Goal: Task Accomplishment & Management: Manage account settings

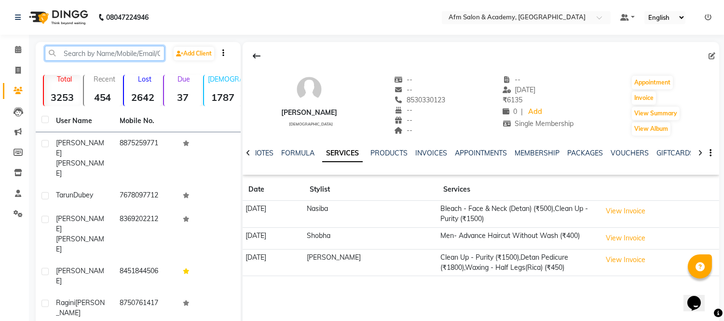
click at [84, 54] on input "text" at bounding box center [105, 53] width 120 height 15
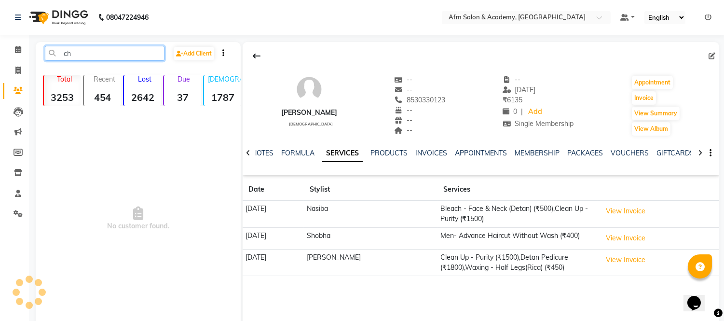
type input "c"
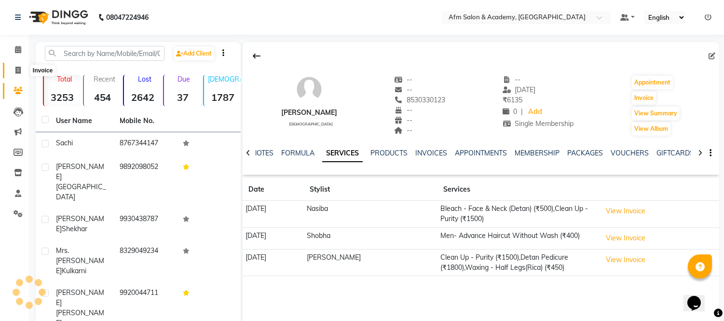
click at [22, 66] on span at bounding box center [18, 70] width 17 height 11
select select "service"
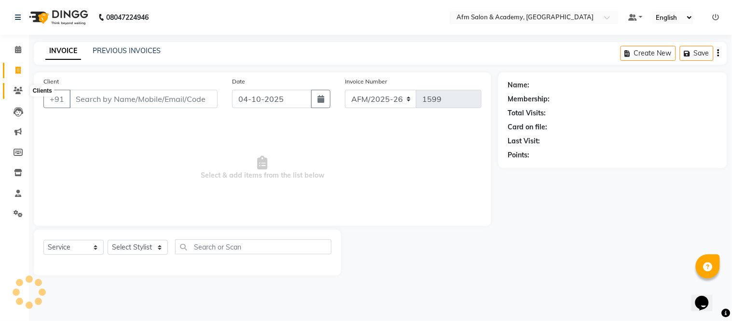
click at [15, 88] on icon at bounding box center [18, 90] width 9 height 7
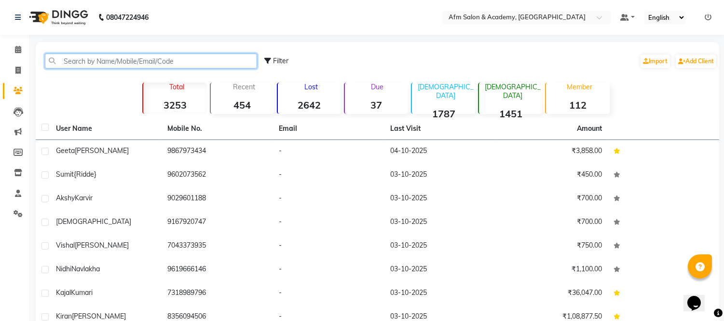
click at [87, 61] on input "text" at bounding box center [151, 61] width 212 height 15
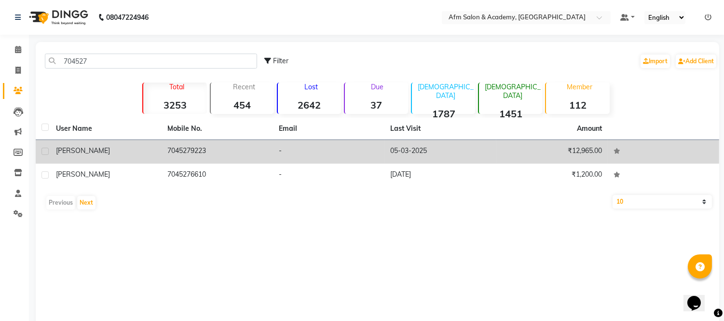
click at [92, 147] on div "[PERSON_NAME]" at bounding box center [106, 151] width 100 height 10
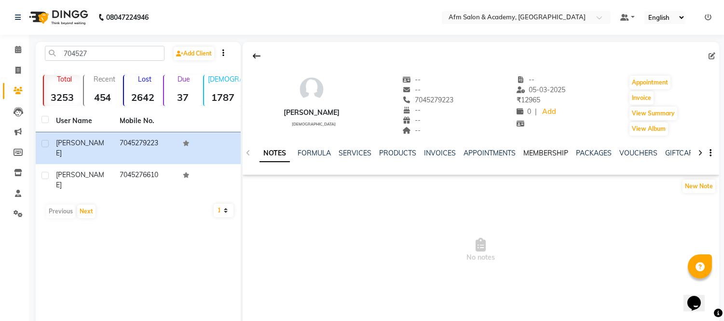
click at [541, 155] on link "MEMBERSHIP" at bounding box center [545, 153] width 45 height 9
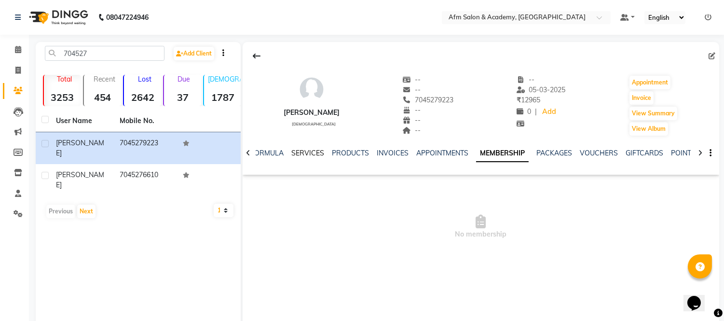
click at [306, 152] on link "SERVICES" at bounding box center [307, 153] width 33 height 9
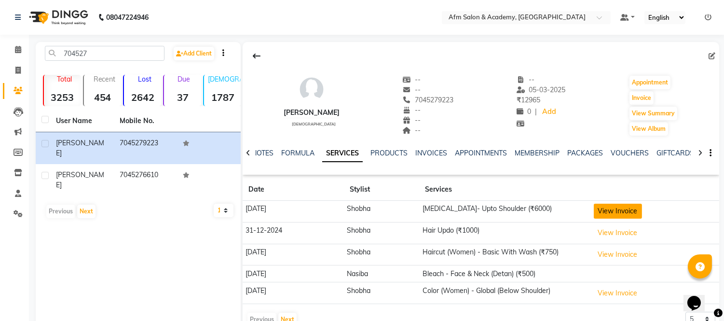
click at [623, 213] on button "View Invoice" at bounding box center [618, 211] width 48 height 15
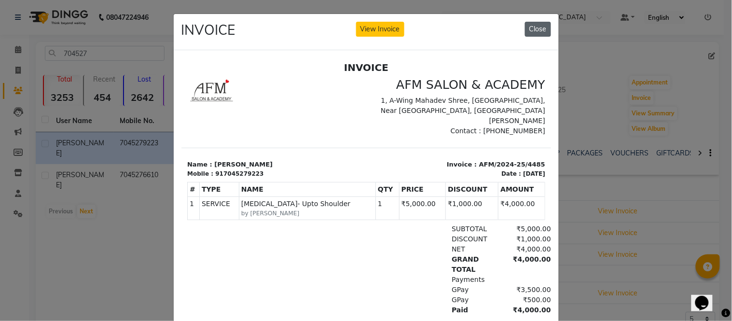
click at [531, 26] on button "Close" at bounding box center [538, 29] width 26 height 15
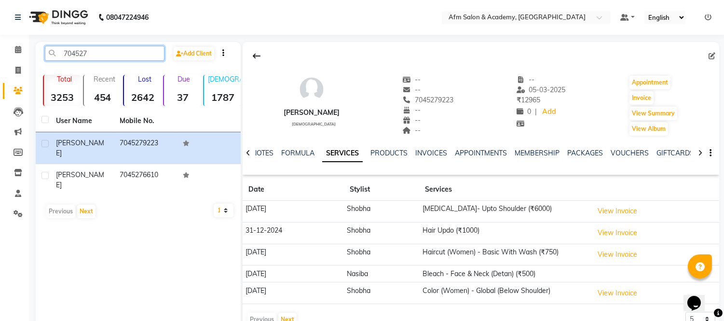
click at [109, 54] on input "704527" at bounding box center [105, 53] width 120 height 15
type input "7"
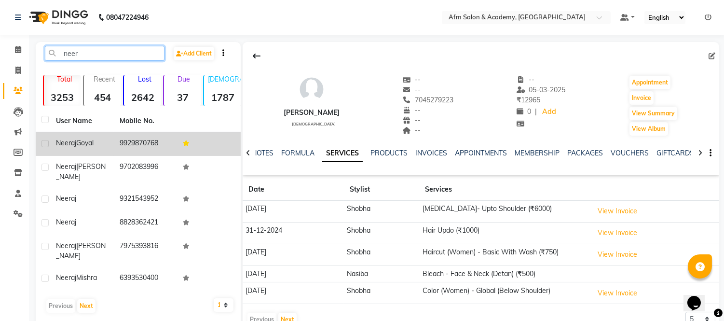
type input "neer"
click at [92, 142] on span "Goyal" at bounding box center [84, 142] width 17 height 9
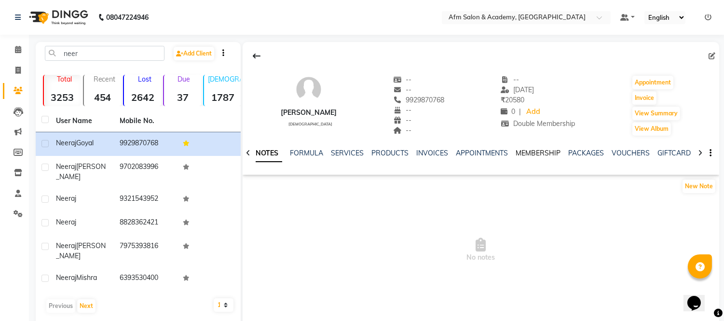
click at [525, 153] on link "MEMBERSHIP" at bounding box center [538, 153] width 45 height 9
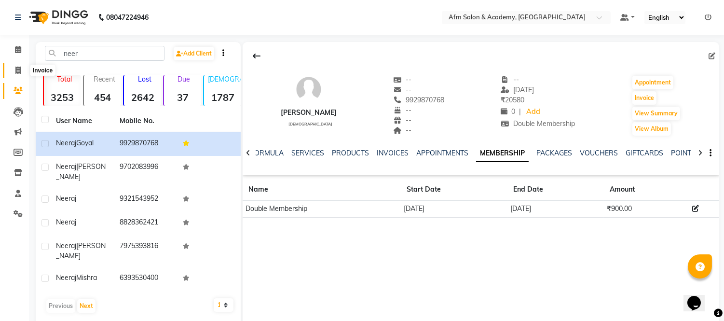
click at [15, 68] on icon at bounding box center [17, 70] width 5 height 7
select select "service"
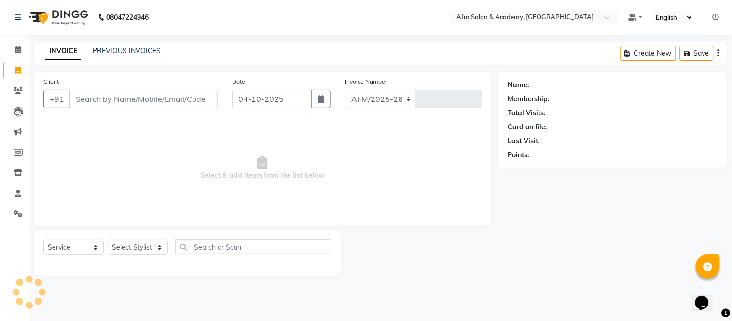
select select "3437"
type input "1599"
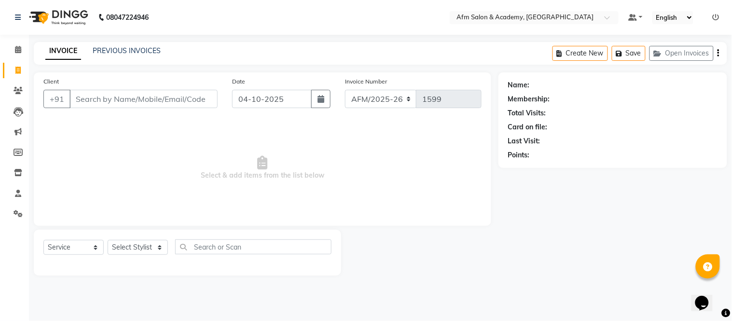
click at [109, 109] on div "Client +91" at bounding box center [130, 96] width 189 height 40
click at [116, 92] on input "Client" at bounding box center [143, 99] width 148 height 18
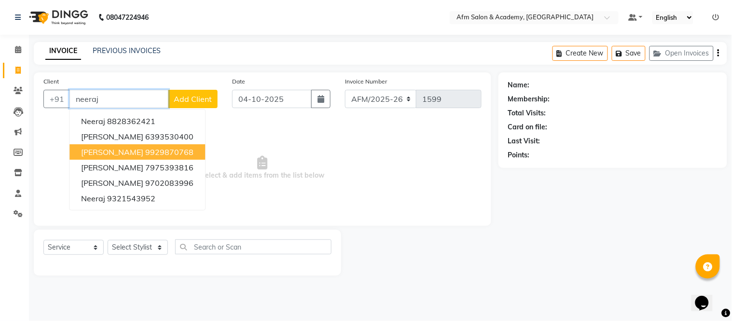
click at [117, 150] on span "Neeraj Goyal" at bounding box center [112, 152] width 62 height 10
type input "9929870768"
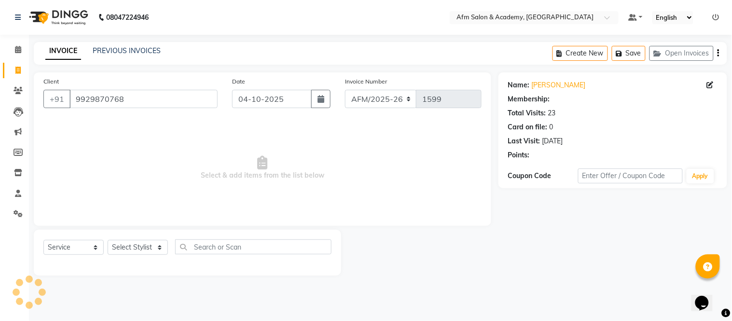
select select "2: Object"
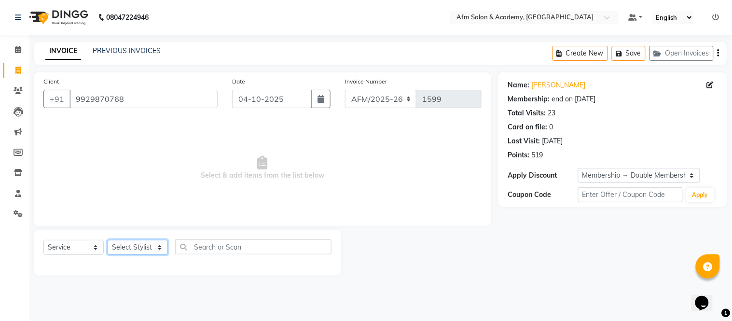
click at [161, 249] on select "Select Stylist AFM [PERSON_NAME] [PERSON_NAME] [PERSON_NAME] Front Desk [PERSON…" at bounding box center [138, 247] width 60 height 15
select select "77676"
click at [108, 240] on select "Select Stylist AFM [PERSON_NAME] [PERSON_NAME] [PERSON_NAME] Front Desk [PERSON…" at bounding box center [138, 247] width 60 height 15
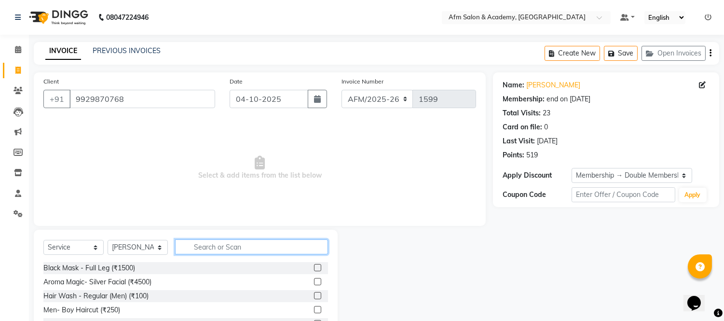
click at [213, 243] on input "text" at bounding box center [251, 246] width 153 height 15
type input "hair cut"
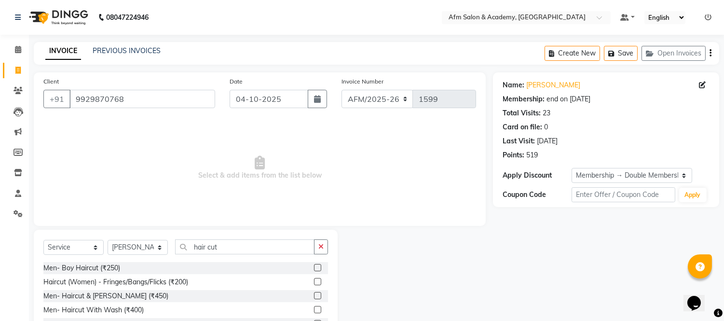
click at [314, 295] on label at bounding box center [317, 295] width 7 height 7
click at [314, 295] on input "checkbox" at bounding box center [317, 296] width 6 height 6
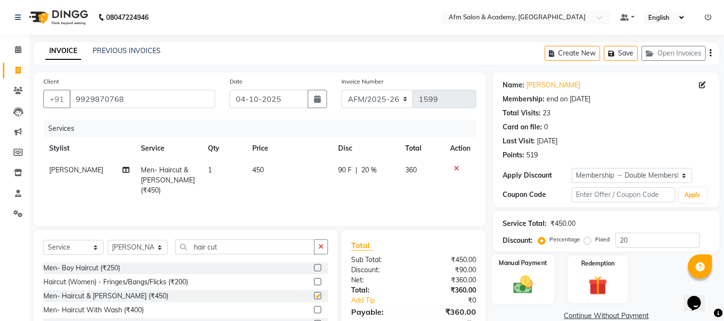
checkbox input "false"
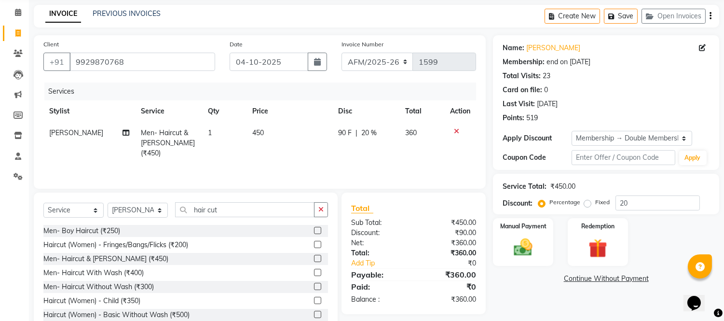
scroll to position [65, 0]
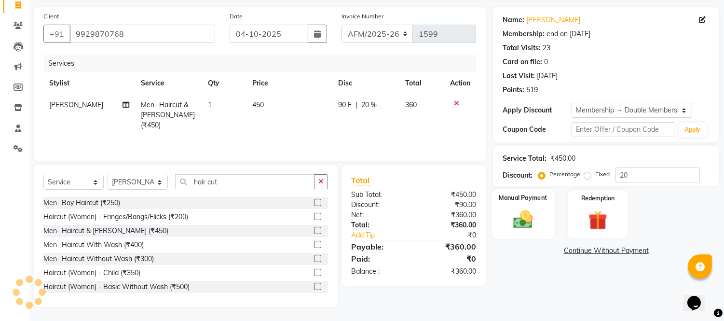
click at [518, 232] on div "Manual Payment" at bounding box center [523, 213] width 63 height 49
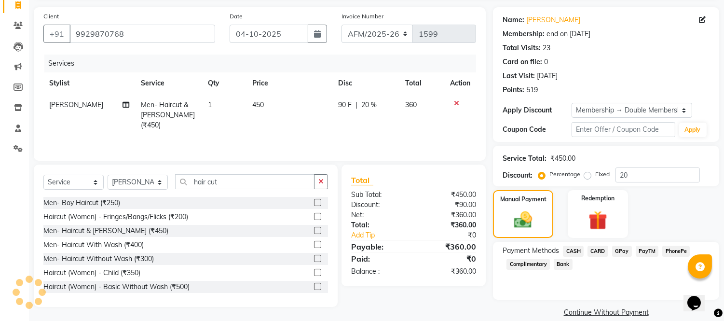
click at [619, 251] on span "GPay" at bounding box center [622, 251] width 20 height 11
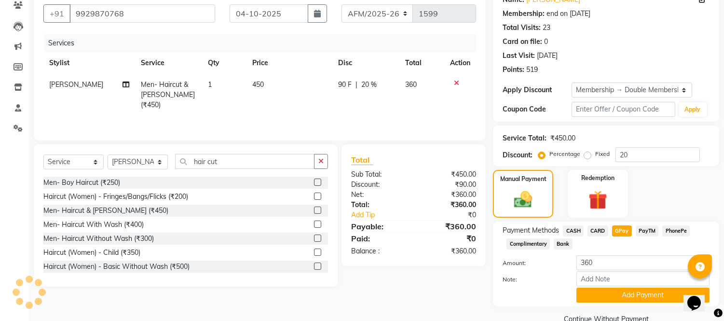
scroll to position [105, 0]
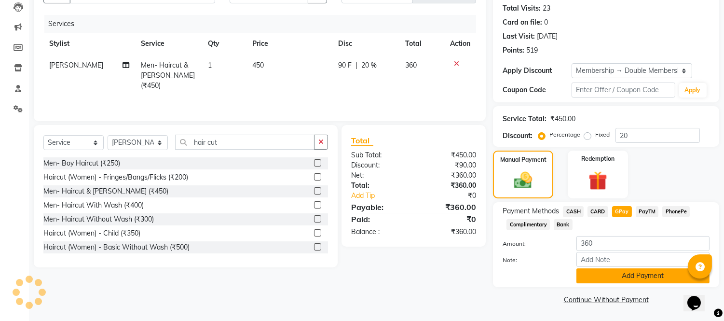
click at [648, 273] on button "Add Payment" at bounding box center [642, 275] width 133 height 15
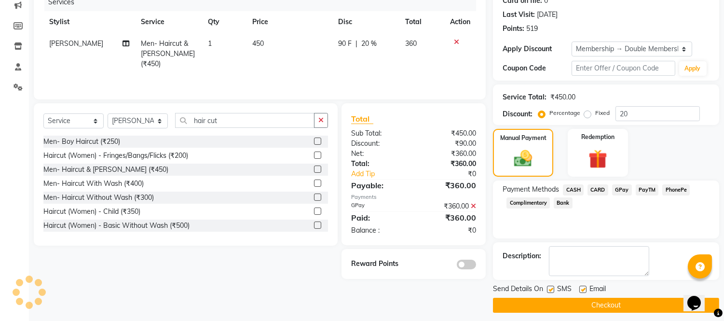
scroll to position [132, 0]
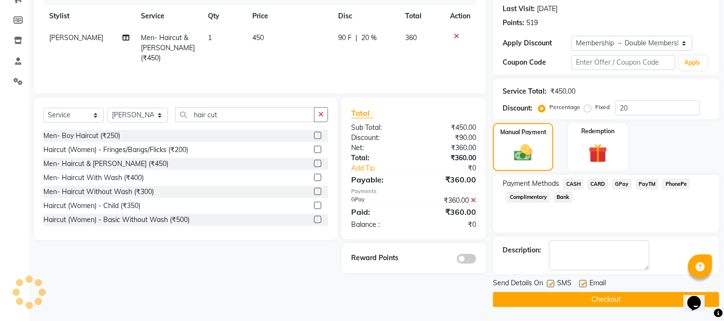
click at [625, 301] on button "Checkout" at bounding box center [606, 299] width 226 height 15
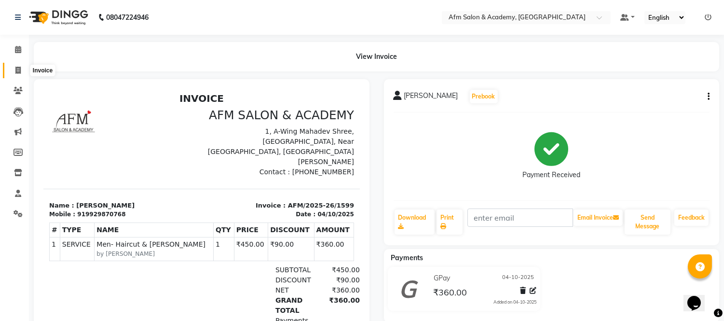
click at [17, 70] on icon at bounding box center [17, 70] width 5 height 7
select select "service"
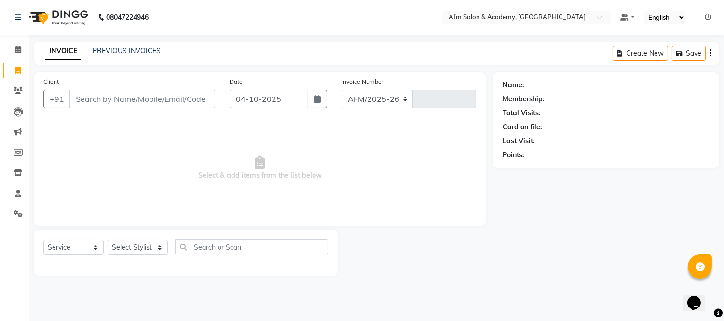
select select "3437"
type input "1600"
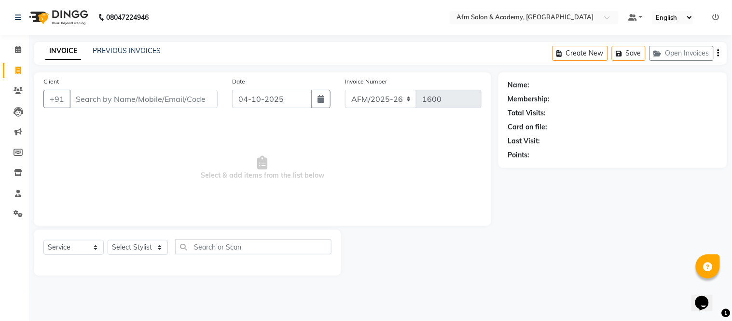
click at [123, 96] on input "Client" at bounding box center [143, 99] width 148 height 18
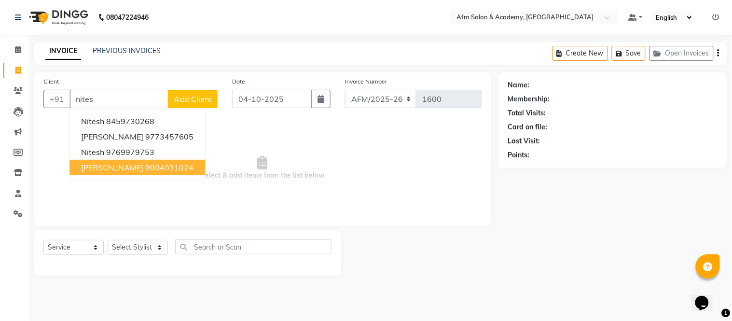
click at [145, 168] on ngb-highlight "9004031024" at bounding box center [169, 168] width 48 height 10
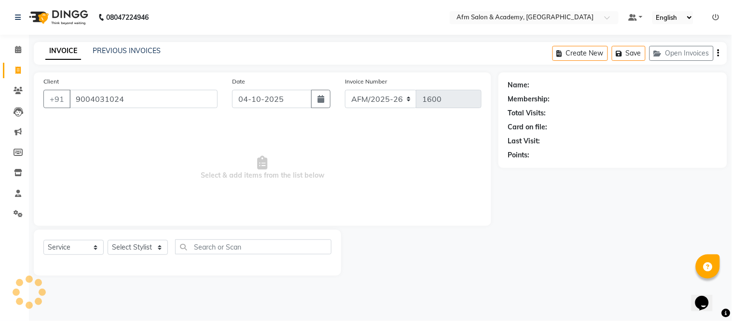
type input "9004031024"
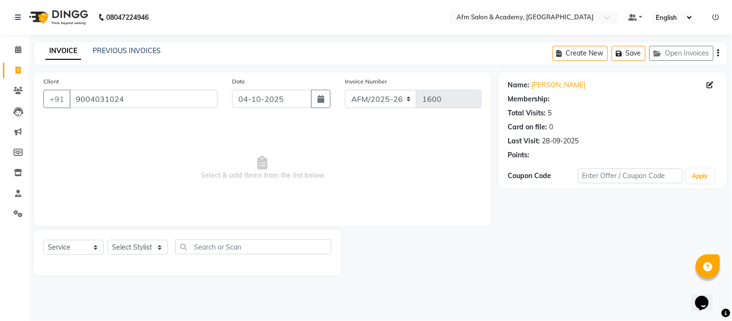
select select "1: Object"
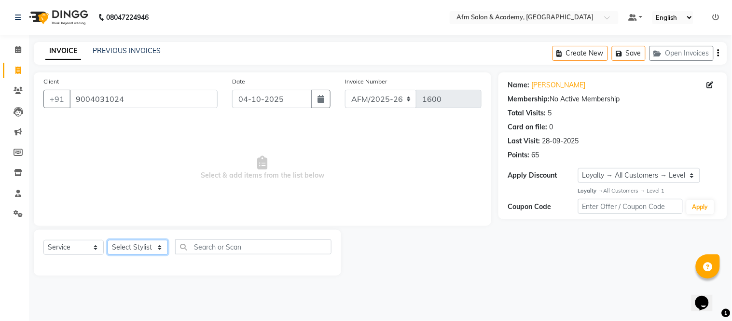
click at [160, 242] on select "Select Stylist AFM [PERSON_NAME] [PERSON_NAME] [PERSON_NAME] Front Desk [PERSON…" at bounding box center [138, 247] width 60 height 15
select select "77676"
click at [108, 240] on select "Select Stylist AFM [PERSON_NAME] [PERSON_NAME] [PERSON_NAME] Front Desk [PERSON…" at bounding box center [138, 247] width 60 height 15
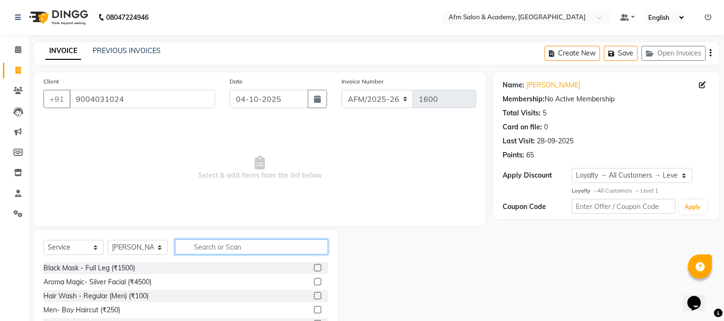
click at [201, 245] on input "text" at bounding box center [251, 246] width 153 height 15
type input "bear"
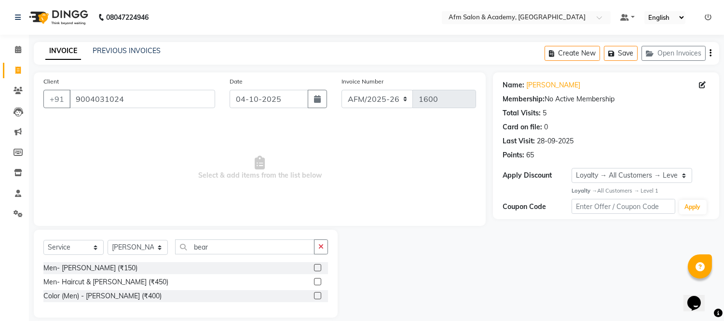
click at [317, 267] on label at bounding box center [317, 267] width 7 height 7
click at [317, 267] on input "checkbox" at bounding box center [317, 268] width 6 height 6
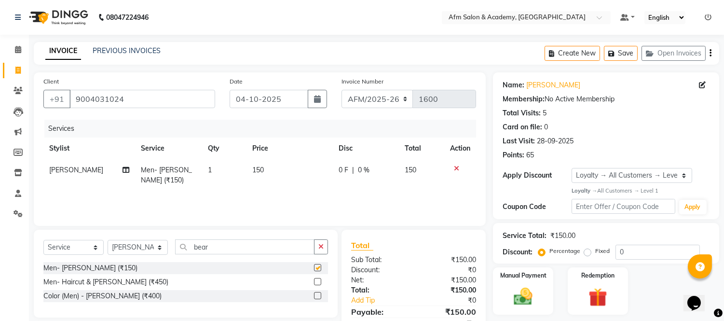
checkbox input "false"
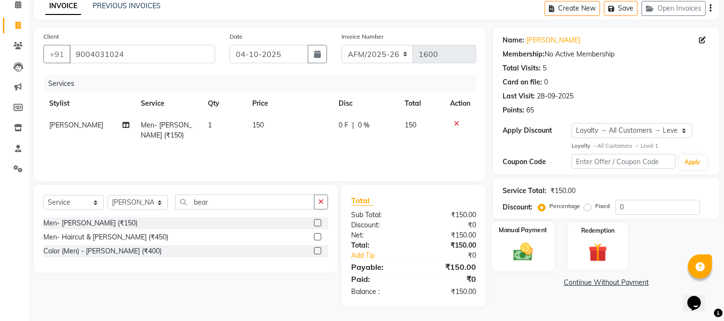
click at [514, 247] on img at bounding box center [523, 251] width 32 height 23
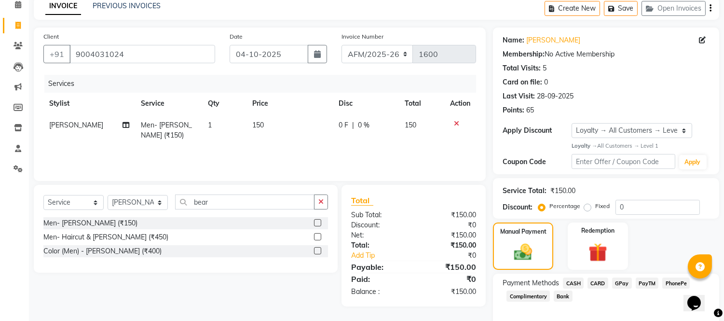
click at [576, 284] on span "CASH" at bounding box center [573, 282] width 21 height 11
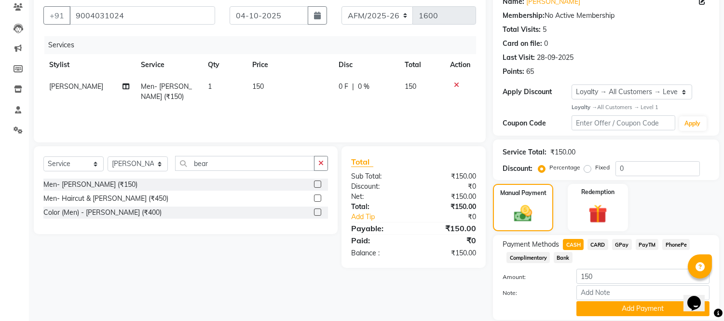
scroll to position [117, 0]
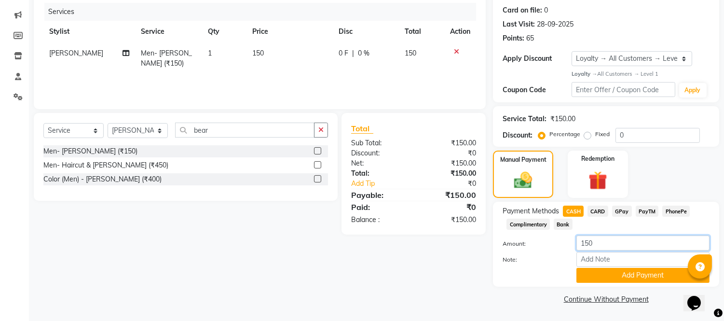
click at [603, 242] on input "150" at bounding box center [642, 242] width 133 height 15
type input "1"
type input "200"
click at [605, 273] on button "Add Payment" at bounding box center [642, 275] width 133 height 15
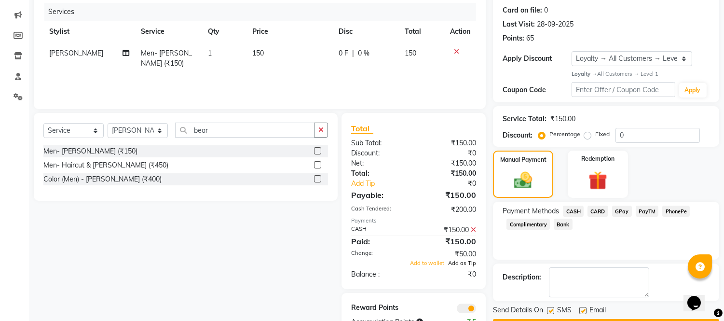
click at [459, 264] on span "Add as Tip" at bounding box center [462, 262] width 28 height 7
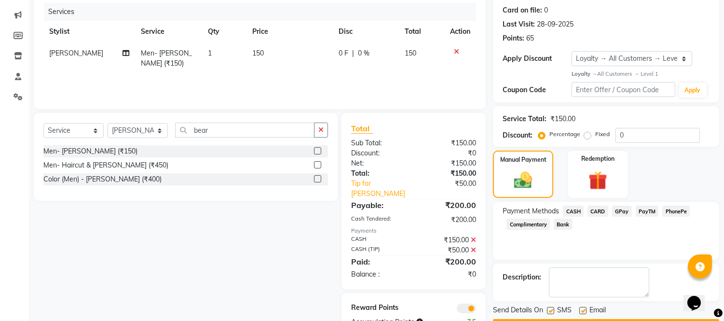
click at [474, 246] on icon at bounding box center [473, 249] width 5 height 7
click at [456, 52] on icon at bounding box center [456, 51] width 5 height 7
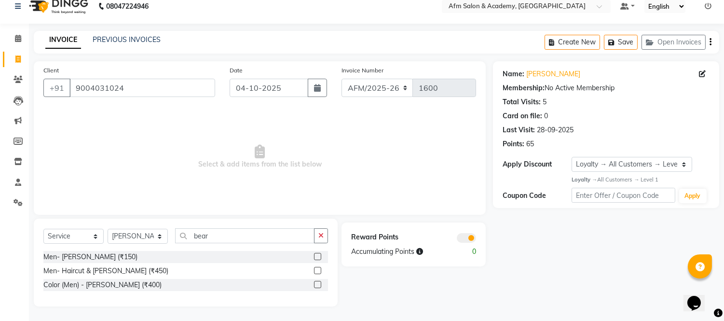
scroll to position [11, 0]
click at [317, 254] on label at bounding box center [317, 256] width 7 height 7
click at [317, 254] on input "checkbox" at bounding box center [317, 257] width 6 height 6
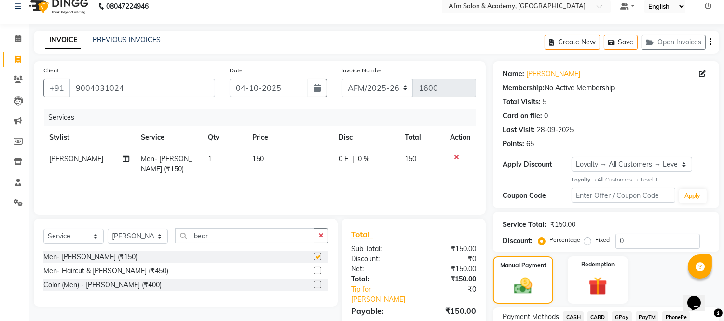
scroll to position [117, 0]
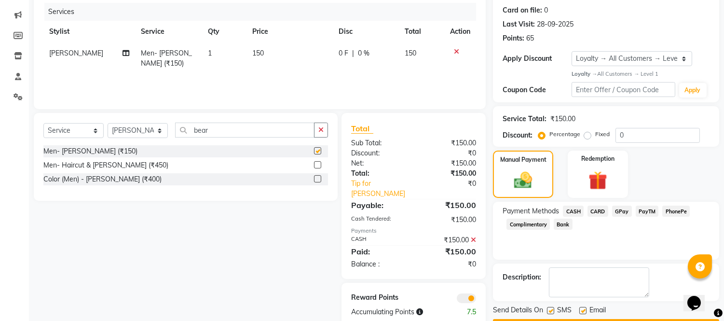
checkbox input "false"
click at [574, 209] on span "CASH" at bounding box center [573, 210] width 21 height 11
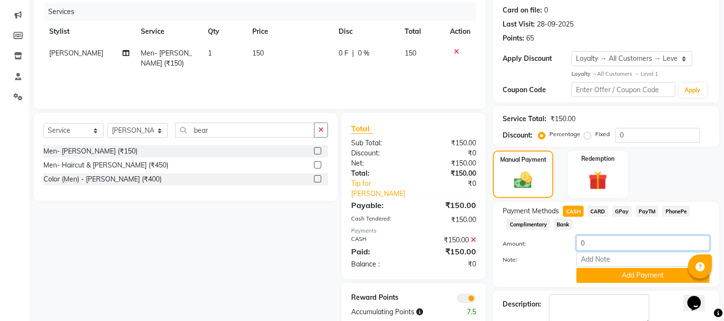
click at [601, 243] on input "0" at bounding box center [642, 242] width 133 height 15
type input "200"
click at [615, 272] on button "Add Payment" at bounding box center [642, 275] width 133 height 15
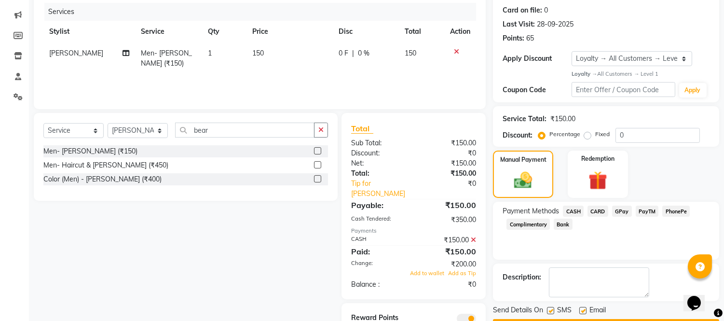
click at [473, 236] on icon at bounding box center [473, 239] width 5 height 7
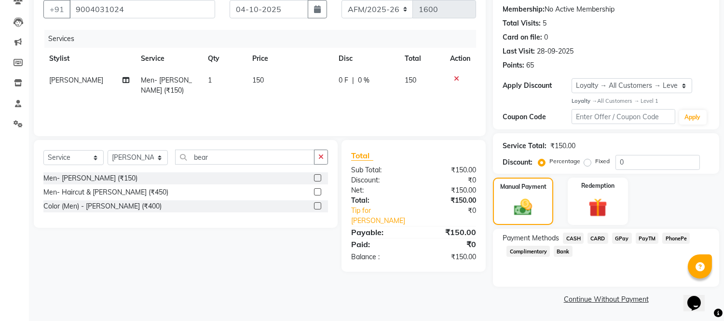
scroll to position [89, 0]
click at [574, 233] on span "CASH" at bounding box center [573, 238] width 21 height 11
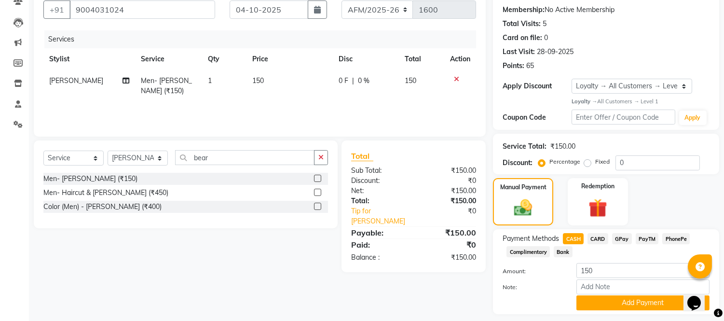
scroll to position [117, 0]
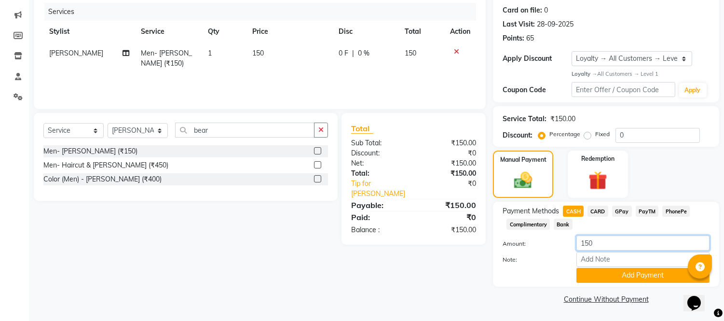
click at [589, 239] on input "150" at bounding box center [642, 242] width 133 height 15
type input "200"
click at [608, 275] on button "Add Payment" at bounding box center [642, 275] width 133 height 15
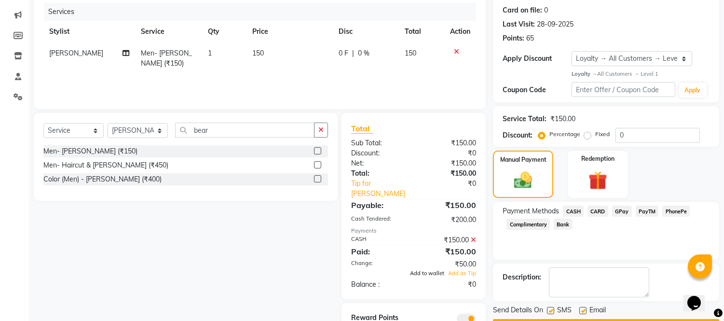
click at [436, 270] on span "Add to wallet" at bounding box center [427, 273] width 34 height 7
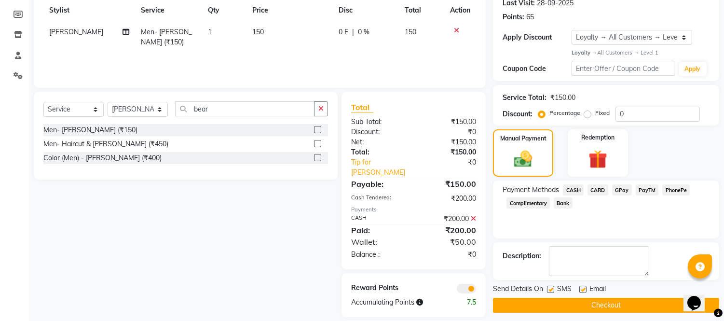
click at [617, 304] on button "Checkout" at bounding box center [606, 305] width 226 height 15
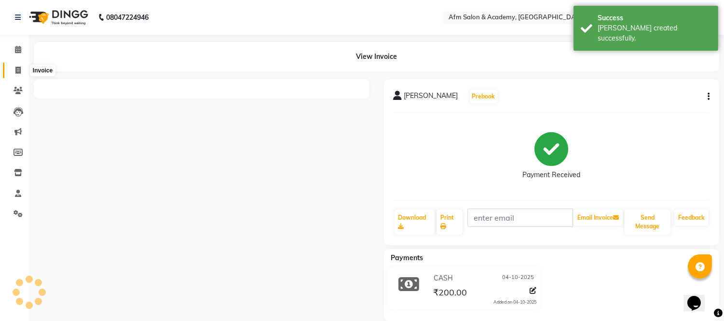
click at [18, 68] on icon at bounding box center [17, 70] width 5 height 7
select select "service"
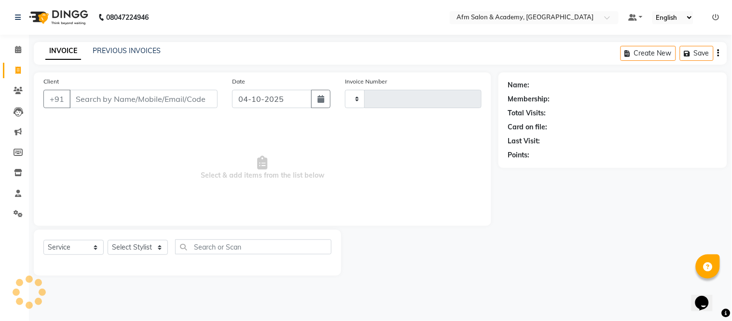
type input "1601"
select select "3437"
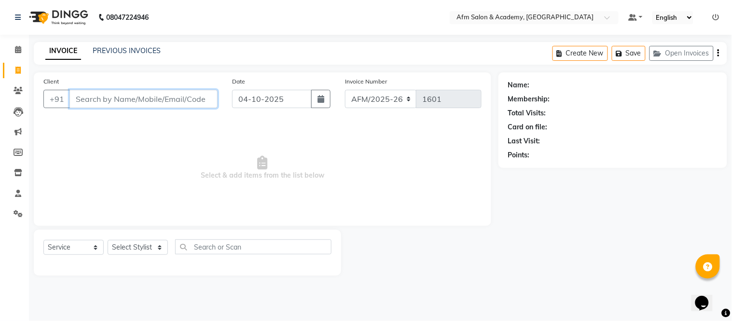
click at [101, 97] on input "Client" at bounding box center [143, 99] width 148 height 18
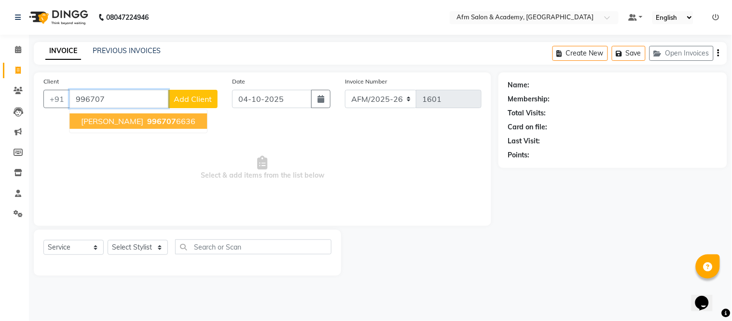
click at [113, 121] on span "Jassraj Mishra" at bounding box center [112, 121] width 62 height 10
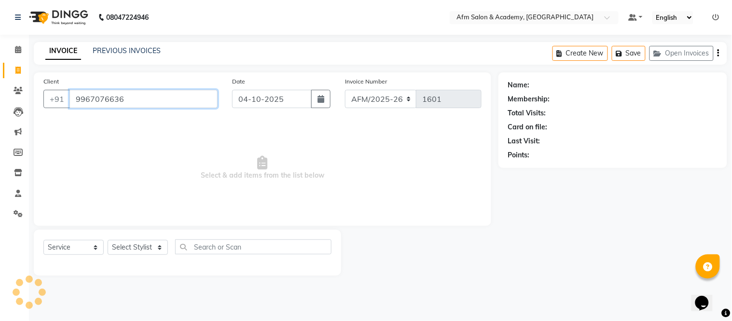
type input "9967076636"
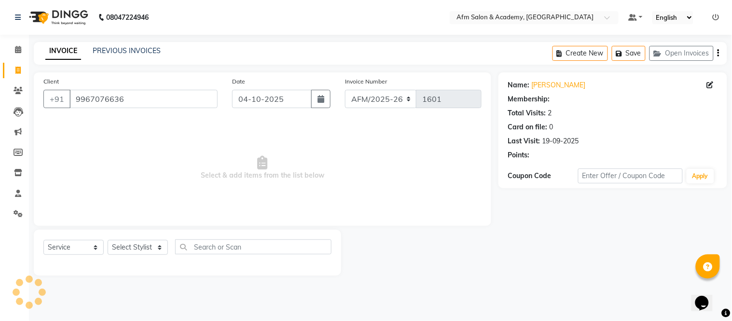
select select "1: Object"
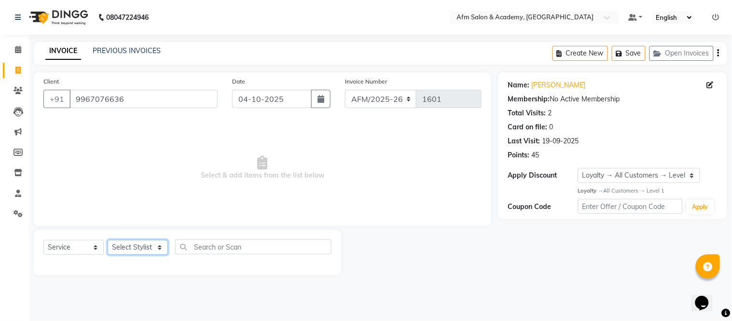
click at [158, 248] on select "Select Stylist AFM [PERSON_NAME] [PERSON_NAME] [PERSON_NAME] Front Desk [PERSON…" at bounding box center [138, 247] width 60 height 15
select select "77676"
click at [108, 240] on select "Select Stylist AFM [PERSON_NAME] [PERSON_NAME] [PERSON_NAME] Front Desk [PERSON…" at bounding box center [138, 247] width 60 height 15
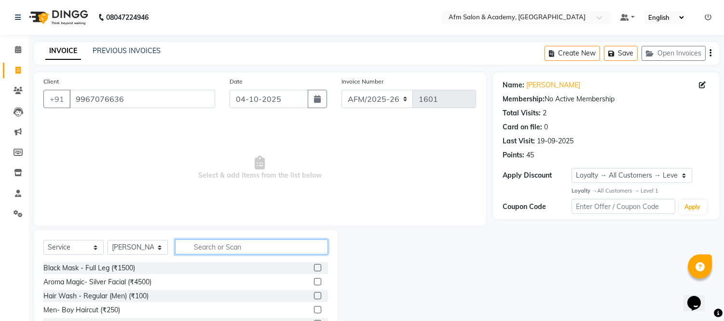
click at [222, 248] on input "text" at bounding box center [251, 246] width 153 height 15
type input "bear"
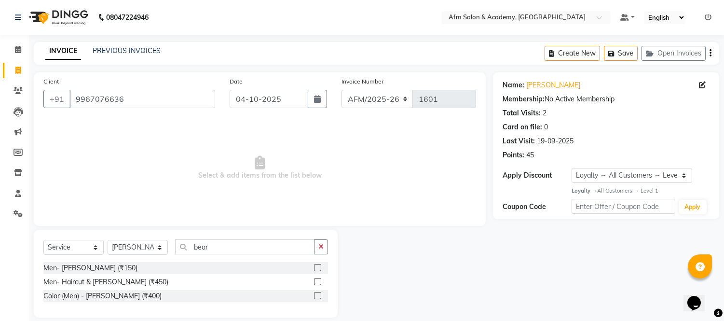
click at [317, 268] on label at bounding box center [317, 267] width 7 height 7
click at [317, 268] on input "checkbox" at bounding box center [317, 268] width 6 height 6
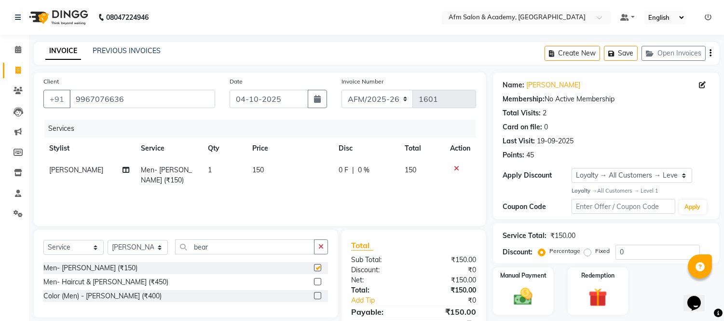
checkbox input "false"
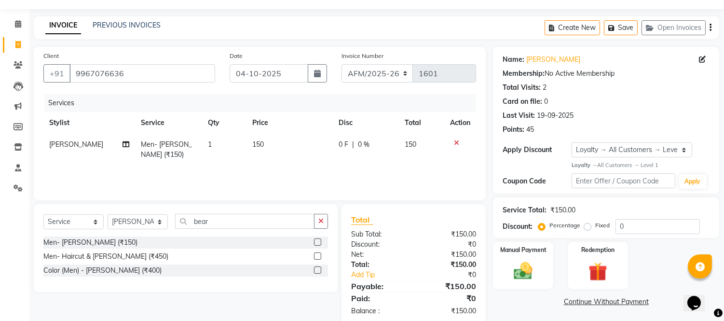
scroll to position [45, 0]
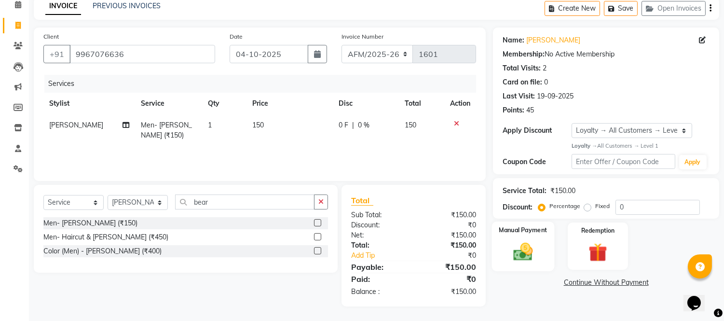
click at [516, 254] on img at bounding box center [523, 251] width 32 height 23
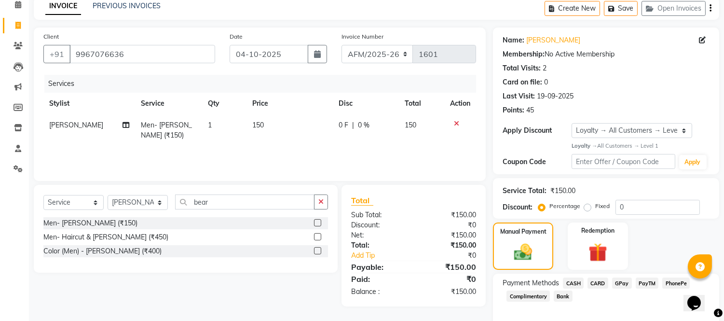
click at [624, 283] on span "GPay" at bounding box center [622, 282] width 20 height 11
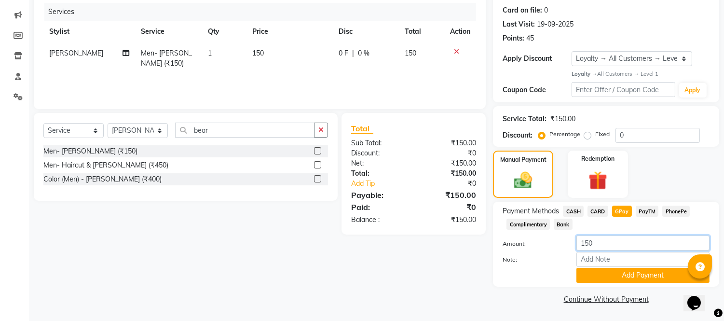
click at [606, 239] on input "150" at bounding box center [642, 242] width 133 height 15
type input "1"
type input "200"
click at [614, 273] on button "Add Payment" at bounding box center [642, 275] width 133 height 15
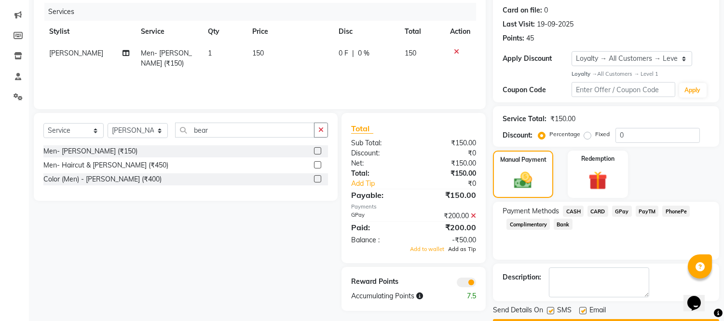
click at [464, 249] on span "Add as Tip" at bounding box center [462, 249] width 28 height 7
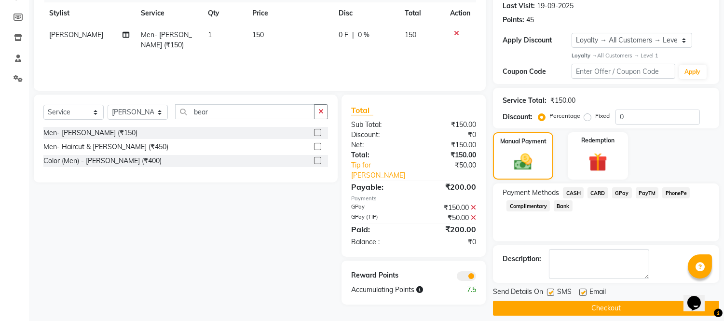
scroll to position [144, 0]
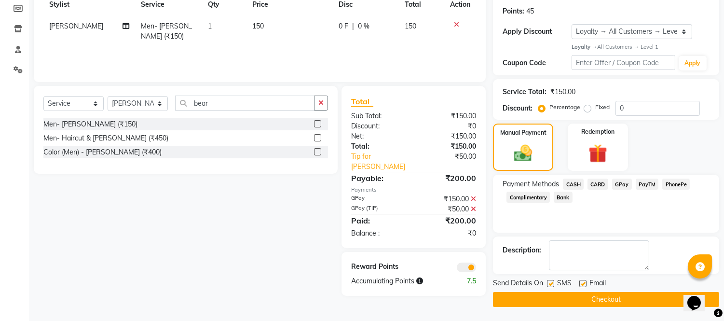
click at [647, 301] on button "Checkout" at bounding box center [606, 299] width 226 height 15
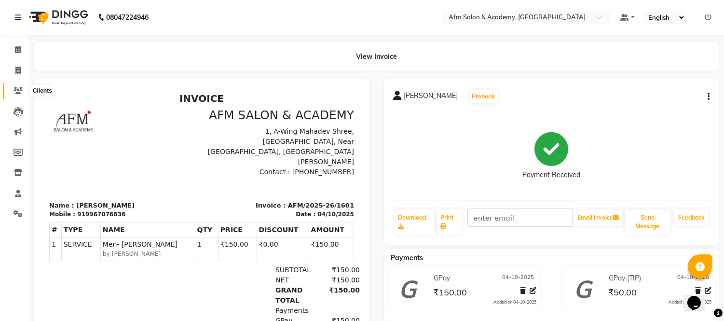
click at [22, 88] on span at bounding box center [18, 90] width 17 height 11
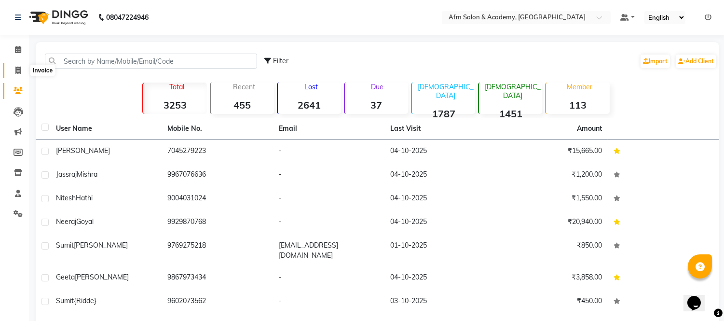
click at [17, 70] on icon at bounding box center [17, 70] width 5 height 7
select select "service"
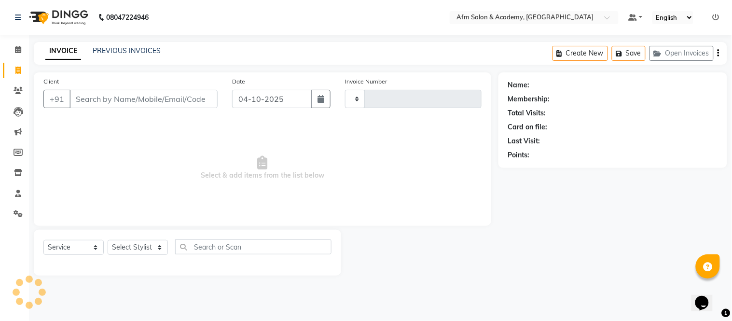
type input "1603"
select select "3437"
click at [109, 100] on input "Client" at bounding box center [143, 99] width 148 height 18
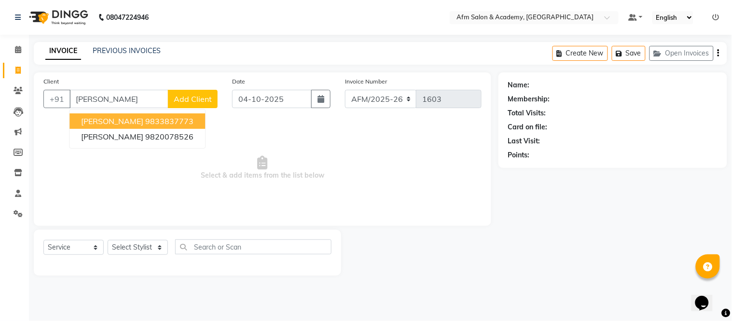
click at [117, 117] on span "Parul SHARMA" at bounding box center [112, 121] width 62 height 10
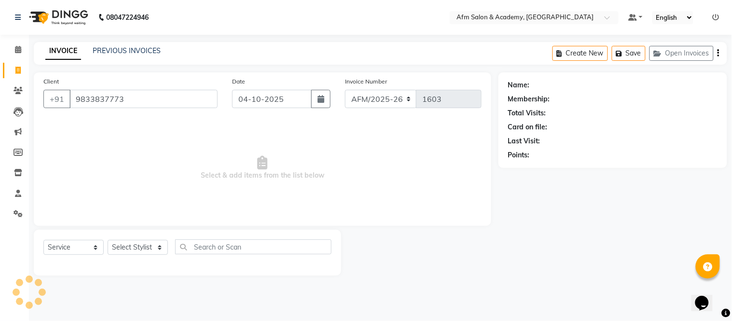
type input "9833837773"
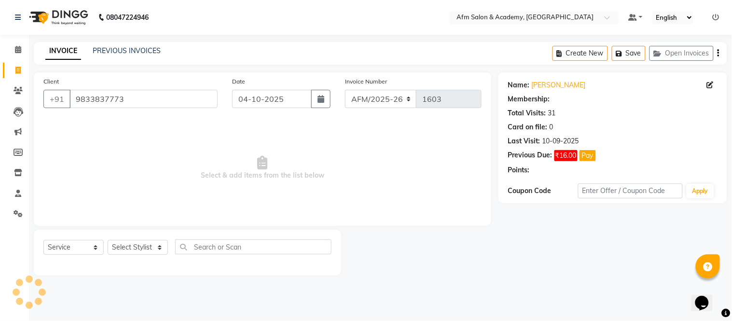
select select "2: Object"
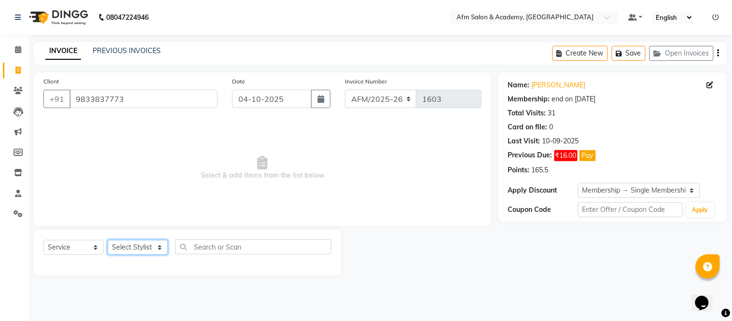
click at [158, 250] on select "Select Stylist AFM [PERSON_NAME] [PERSON_NAME] [PERSON_NAME] Front Desk [PERSON…" at bounding box center [138, 247] width 60 height 15
select select "15293"
click at [108, 240] on select "Select Stylist AFM [PERSON_NAME] [PERSON_NAME] [PERSON_NAME] Front Desk [PERSON…" at bounding box center [138, 247] width 60 height 15
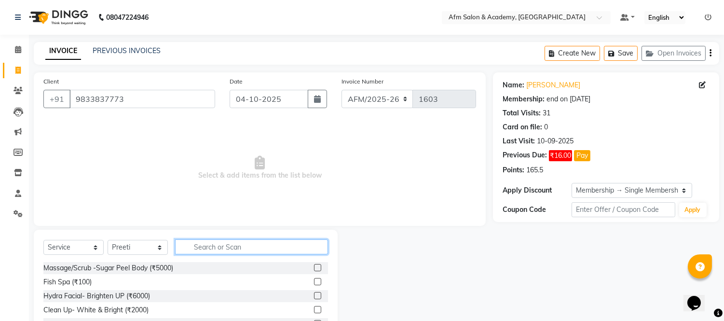
click at [208, 243] on input "text" at bounding box center [251, 246] width 153 height 15
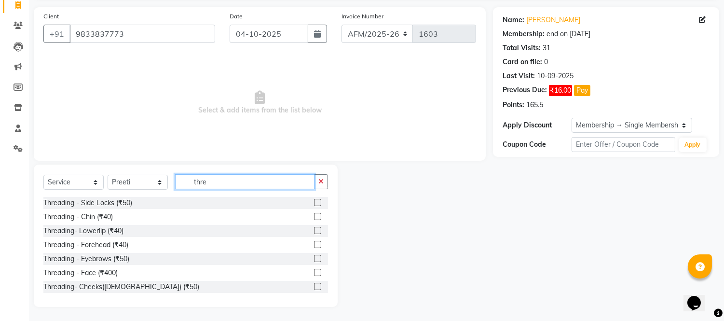
type input "thre"
click at [314, 258] on label at bounding box center [317, 258] width 7 height 7
click at [314, 258] on input "checkbox" at bounding box center [317, 259] width 6 height 6
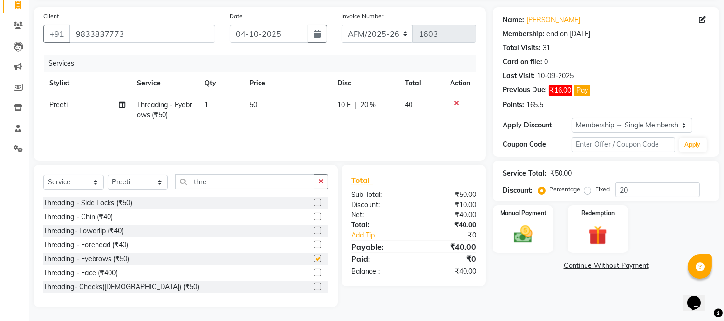
checkbox input "false"
click at [218, 182] on input "thre" at bounding box center [244, 181] width 139 height 15
type input "t"
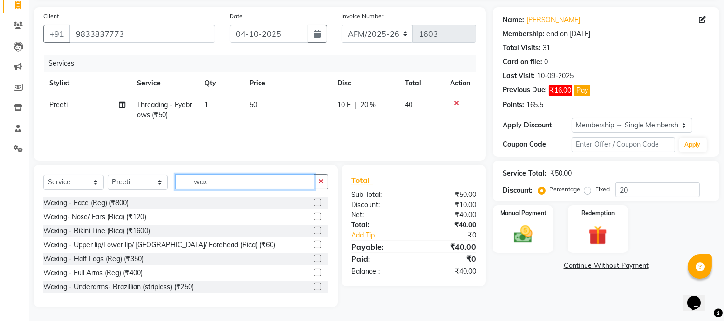
type input "wax"
click at [314, 245] on label at bounding box center [317, 244] width 7 height 7
click at [314, 245] on input "checkbox" at bounding box center [317, 245] width 6 height 6
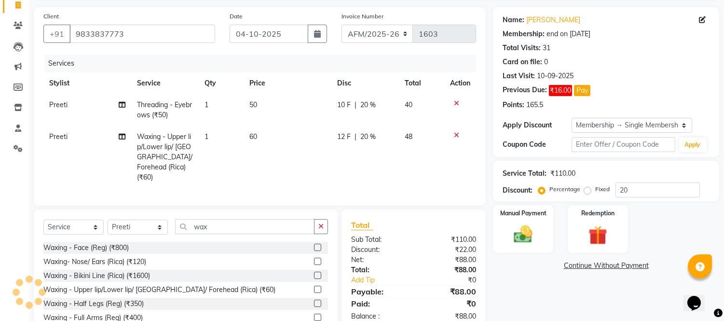
click at [314, 288] on label at bounding box center [317, 289] width 7 height 7
click at [314, 288] on input "checkbox" at bounding box center [317, 290] width 6 height 6
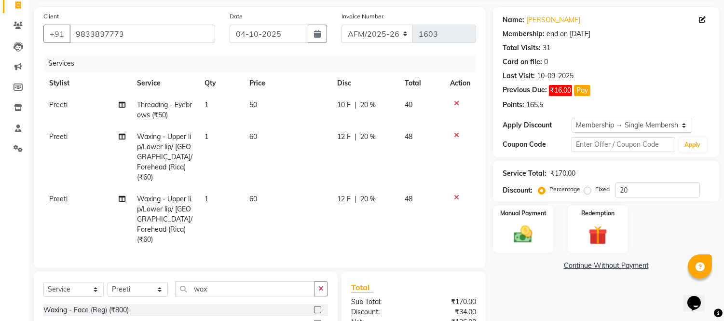
scroll to position [160, 0]
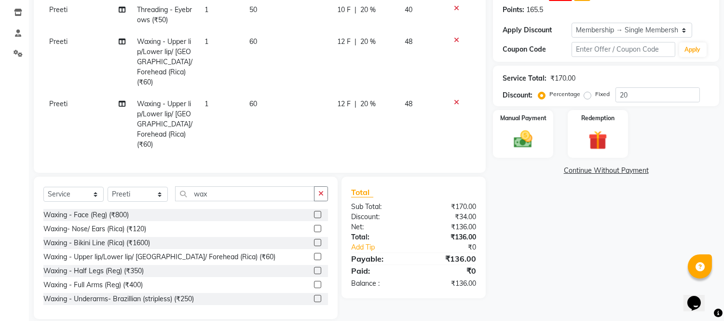
click at [314, 253] on label at bounding box center [317, 256] width 7 height 7
click at [314, 254] on input "checkbox" at bounding box center [317, 257] width 6 height 6
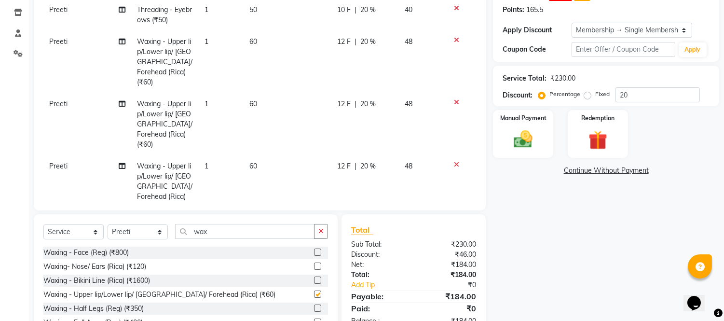
checkbox input "false"
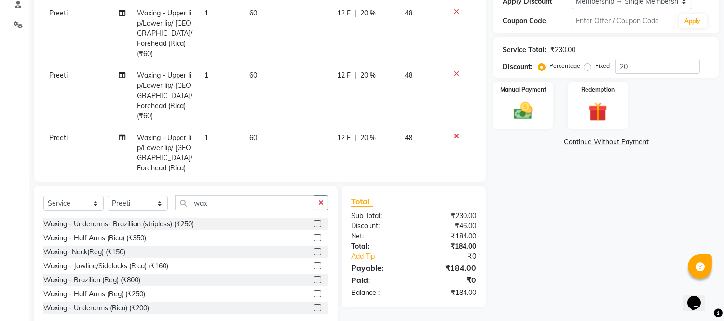
scroll to position [210, 0]
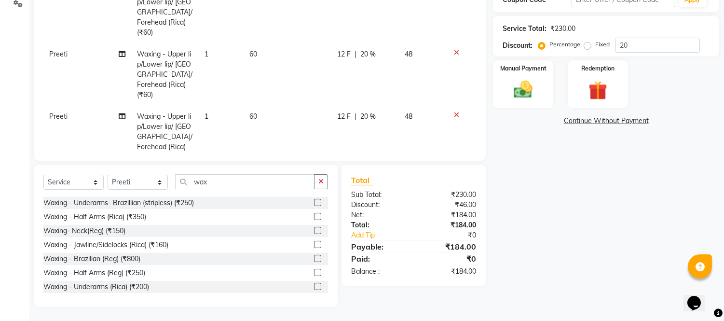
click at [314, 284] on label at bounding box center [317, 286] width 7 height 7
click at [314, 284] on input "checkbox" at bounding box center [317, 287] width 6 height 6
checkbox input "false"
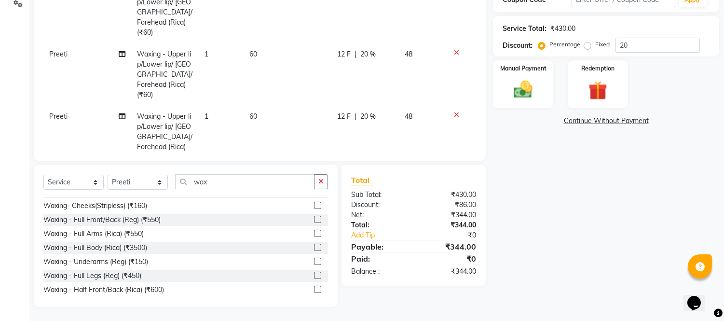
scroll to position [242, 0]
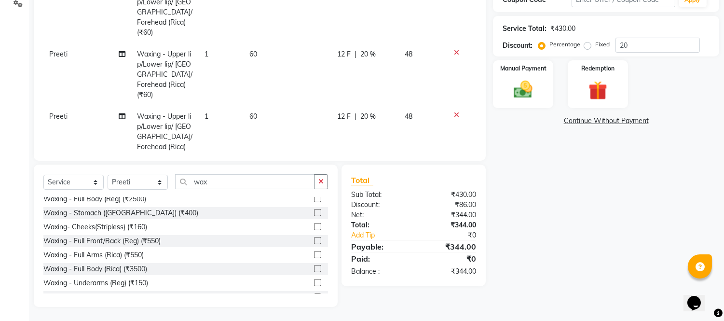
click at [314, 253] on label at bounding box center [317, 254] width 7 height 7
click at [314, 253] on input "checkbox" at bounding box center [317, 255] width 6 height 6
checkbox input "false"
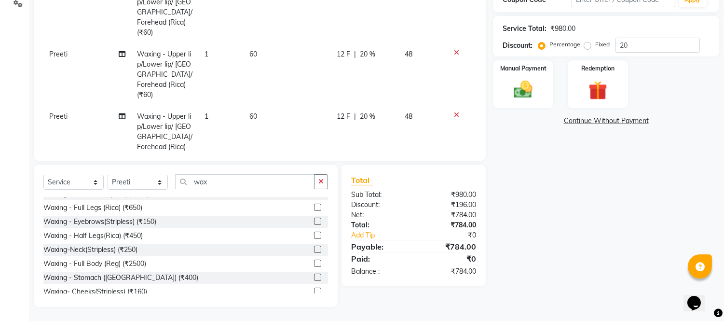
scroll to position [156, 0]
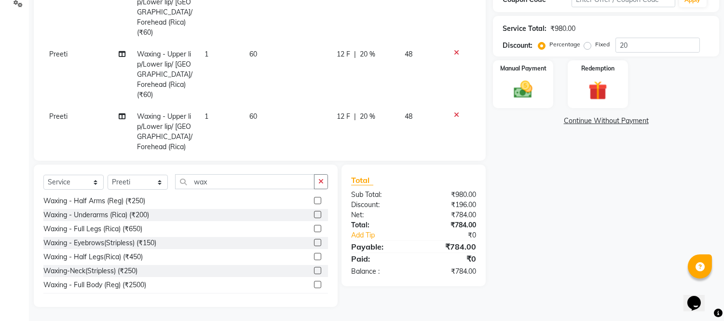
click at [314, 255] on label at bounding box center [317, 256] width 7 height 7
click at [314, 255] on input "checkbox" at bounding box center [317, 257] width 6 height 6
checkbox input "false"
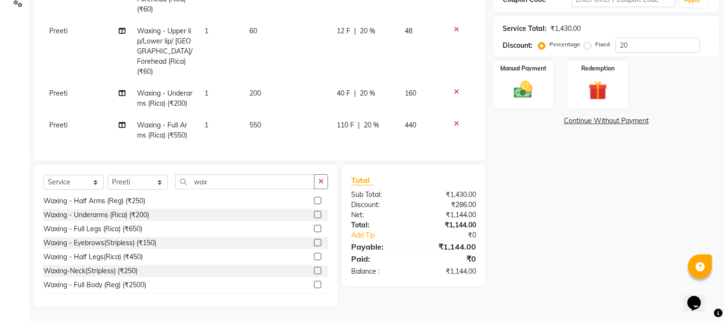
scroll to position [97, 0]
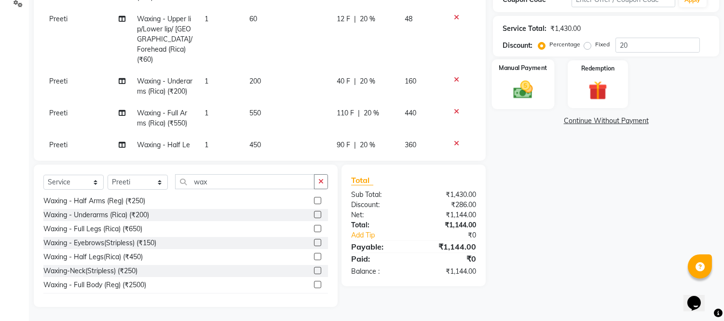
click at [516, 85] on img at bounding box center [523, 90] width 32 height 23
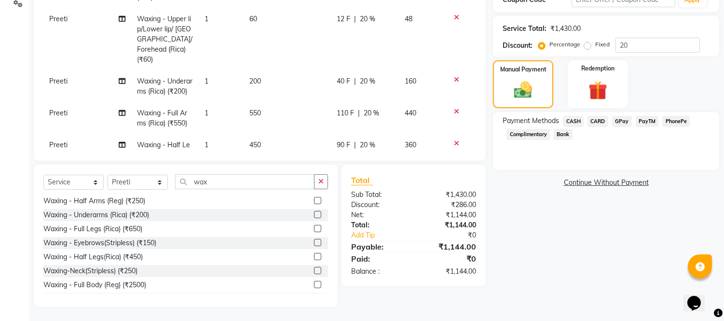
click at [621, 116] on span "GPay" at bounding box center [622, 121] width 20 height 11
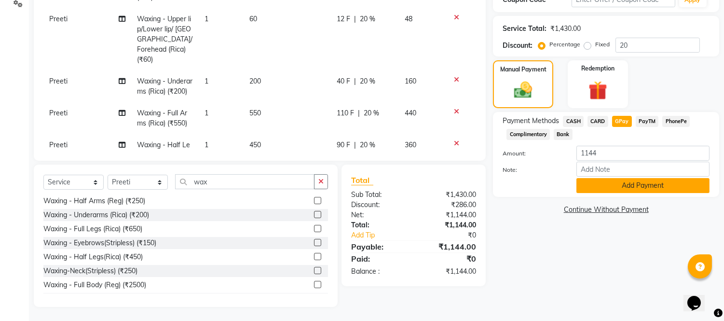
click at [622, 185] on button "Add Payment" at bounding box center [642, 185] width 133 height 15
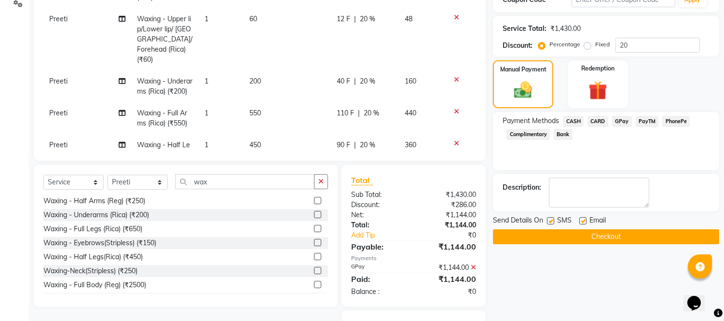
click at [601, 239] on button "Checkout" at bounding box center [606, 236] width 226 height 15
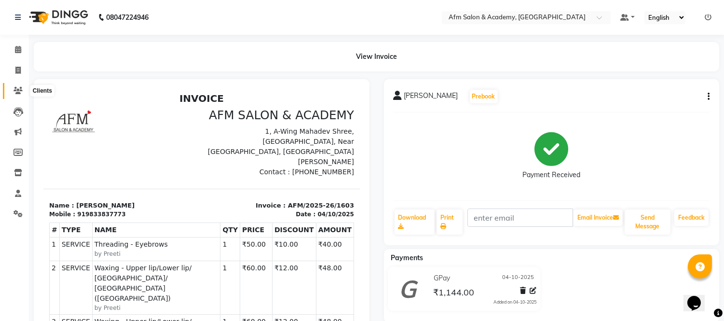
click at [18, 87] on icon at bounding box center [18, 90] width 9 height 7
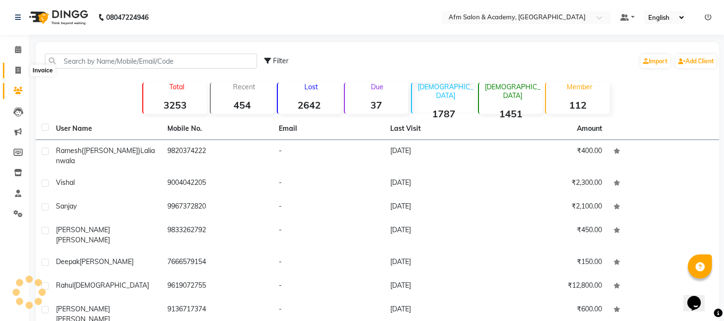
click at [18, 71] on icon at bounding box center [17, 70] width 5 height 7
select select "service"
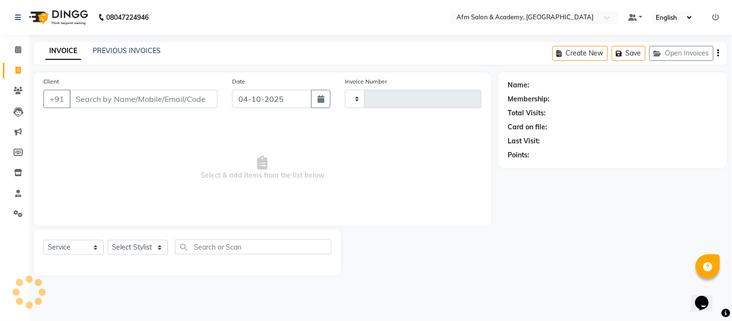
type input "1601"
select select "3437"
click at [98, 103] on input "Client" at bounding box center [143, 99] width 148 height 18
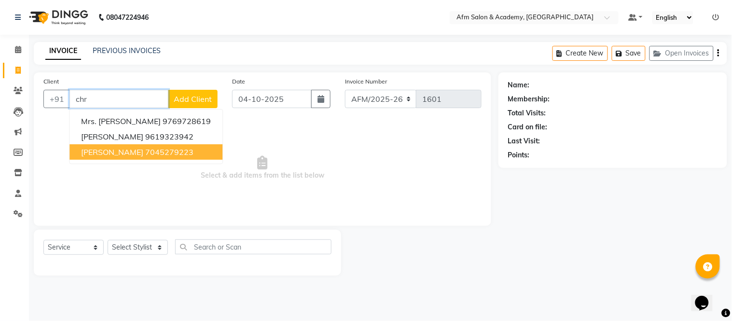
click at [145, 155] on ngb-highlight "7045279223" at bounding box center [169, 152] width 48 height 10
type input "7045279223"
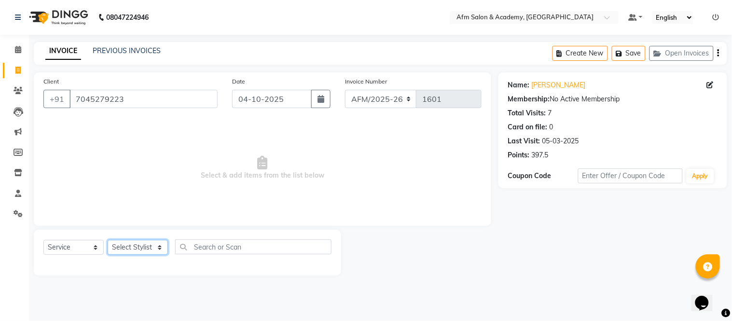
click at [160, 245] on select "Select Stylist AFM [PERSON_NAME] [PERSON_NAME] [PERSON_NAME] Front Desk [PERSON…" at bounding box center [138, 247] width 60 height 15
select select "14109"
click at [108, 240] on select "Select Stylist AFM [PERSON_NAME] [PERSON_NAME] [PERSON_NAME] Front Desk [PERSON…" at bounding box center [138, 247] width 60 height 15
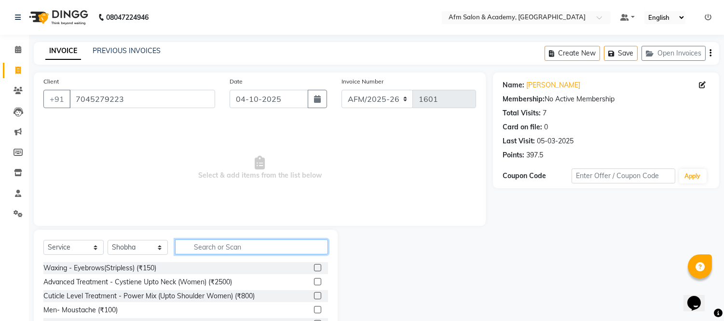
click at [215, 246] on input "text" at bounding box center [251, 246] width 153 height 15
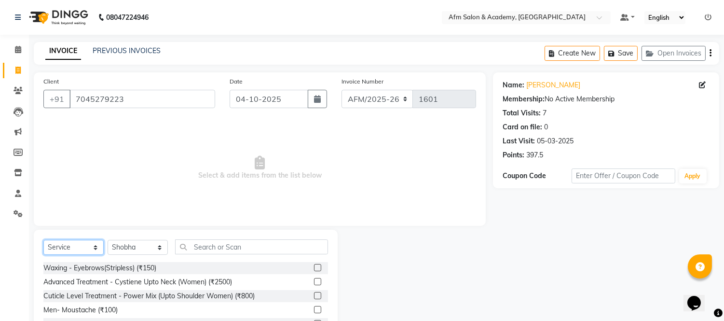
click at [90, 244] on select "Select Service Product Membership Package Voucher Prepaid Gift Card" at bounding box center [73, 247] width 60 height 15
click at [43, 240] on select "Select Service Product Membership Package Voucher Prepaid Gift Card" at bounding box center [73, 247] width 60 height 15
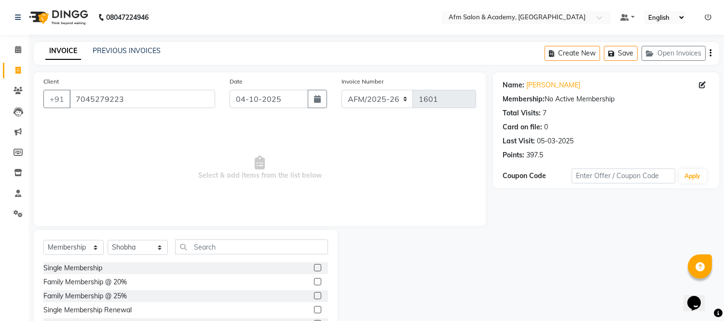
click at [314, 267] on label at bounding box center [317, 267] width 7 height 7
click at [314, 267] on input "checkbox" at bounding box center [317, 268] width 6 height 6
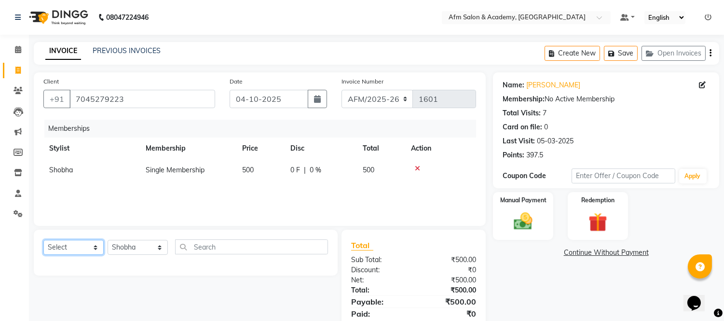
click at [86, 240] on select "Select Service Product Package Voucher Prepaid Gift Card" at bounding box center [73, 247] width 60 height 15
select select "service"
click at [43, 240] on select "Select Service Product Package Voucher Prepaid Gift Card" at bounding box center [73, 247] width 60 height 15
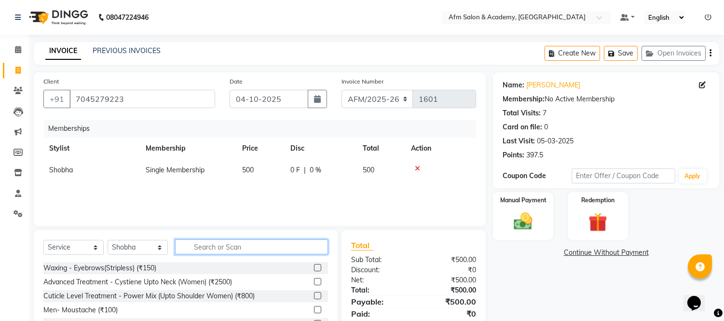
click at [215, 249] on input "text" at bounding box center [251, 246] width 153 height 15
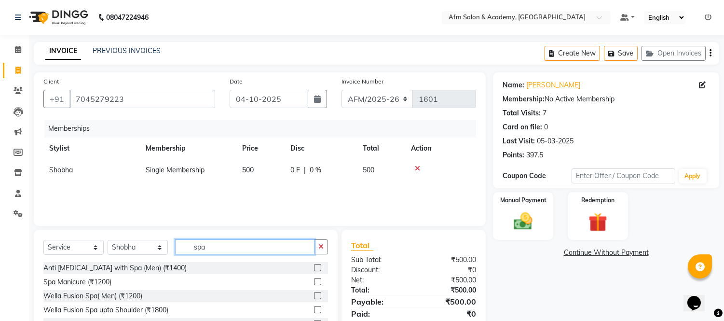
scroll to position [65, 0]
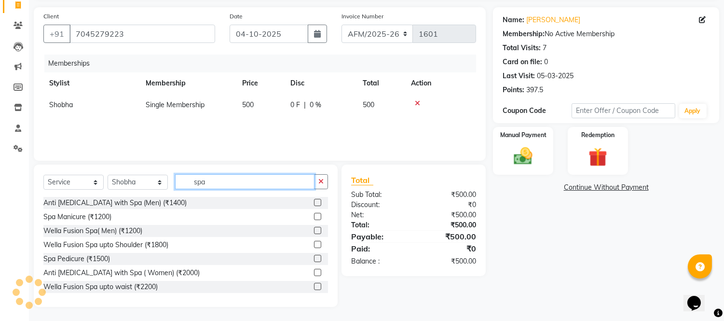
type input "spa"
click at [328, 286] on div "Select Service Product Package Voucher Prepaid Gift Card Select Stylist AFM [PE…" at bounding box center [186, 235] width 304 height 142
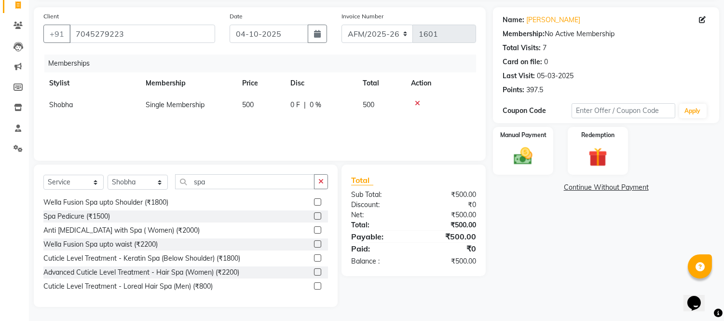
scroll to position [64, 0]
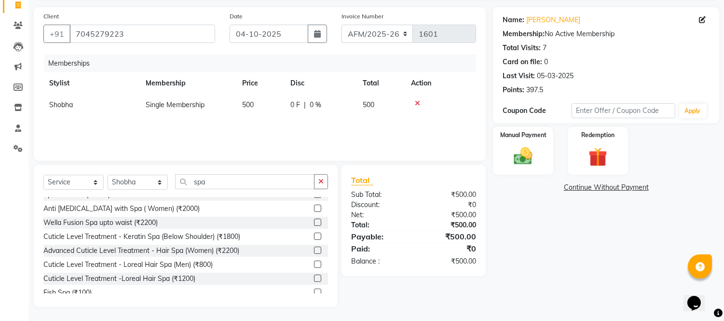
click at [314, 276] on label at bounding box center [317, 277] width 7 height 7
click at [314, 276] on input "checkbox" at bounding box center [317, 278] width 6 height 6
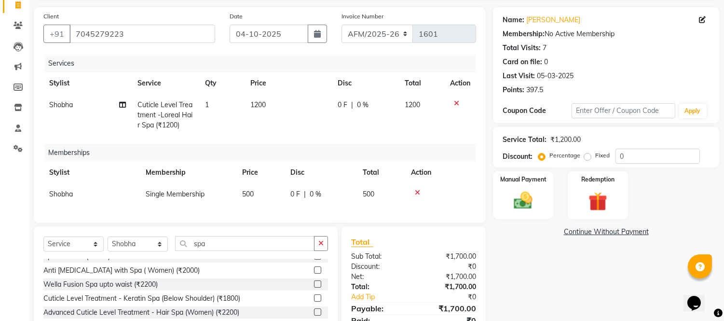
checkbox input "false"
click at [259, 251] on input "spa" at bounding box center [244, 243] width 139 height 15
type input "s"
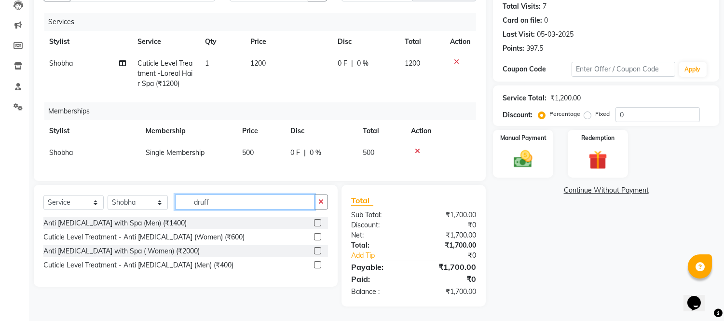
scroll to position [114, 0]
type input "druff"
click at [320, 234] on label at bounding box center [317, 236] width 7 height 7
click at [320, 234] on input "checkbox" at bounding box center [317, 237] width 6 height 6
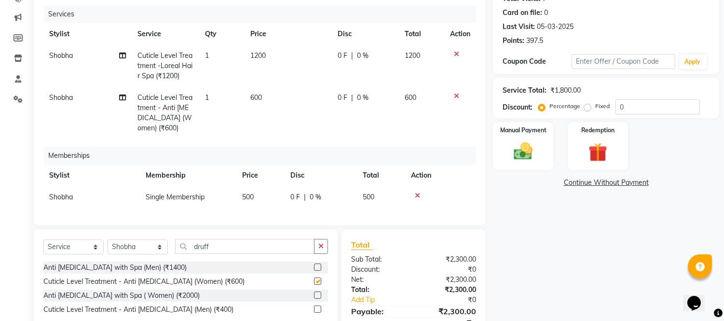
checkbox input "false"
click at [261, 98] on span "600" at bounding box center [256, 97] width 12 height 9
select select "14109"
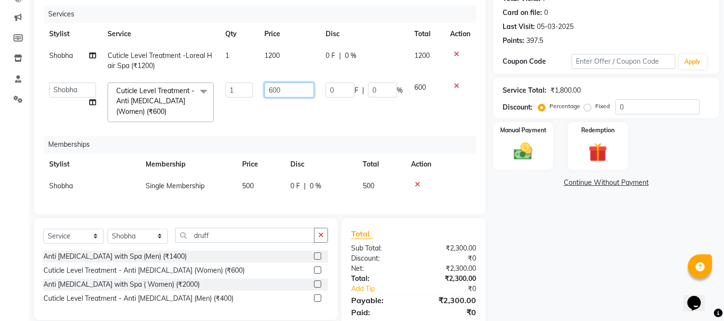
click at [287, 89] on input "600" at bounding box center [289, 89] width 50 height 15
type input "6"
type input "100"
type input "1000"
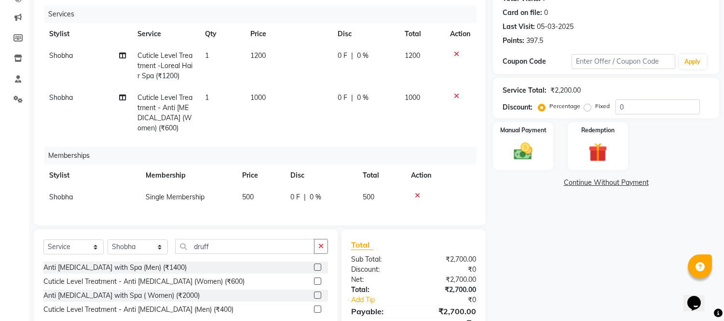
click at [526, 233] on div "Name: [PERSON_NAME] Membership: No Active Membership Total Visits: 7 Card on fi…" at bounding box center [609, 154] width 233 height 393
click at [526, 148] on img at bounding box center [523, 151] width 32 height 23
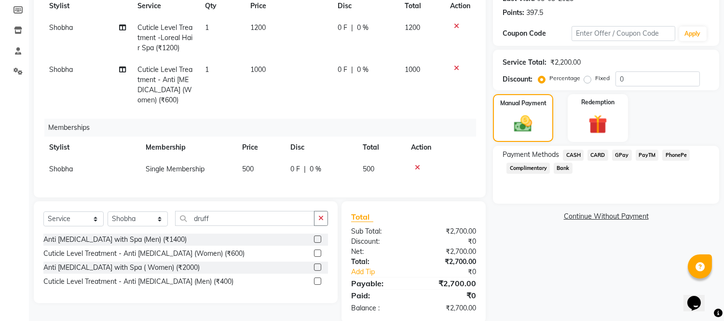
scroll to position [166, 0]
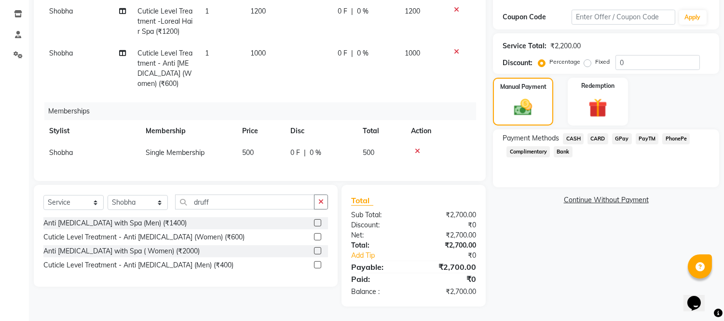
click at [620, 133] on span "GPay" at bounding box center [622, 138] width 20 height 11
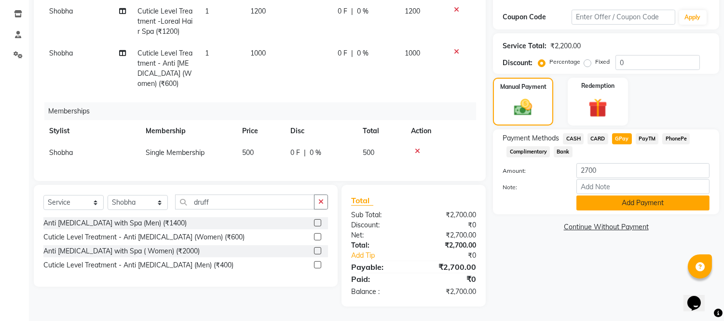
click at [634, 195] on button "Add Payment" at bounding box center [642, 202] width 133 height 15
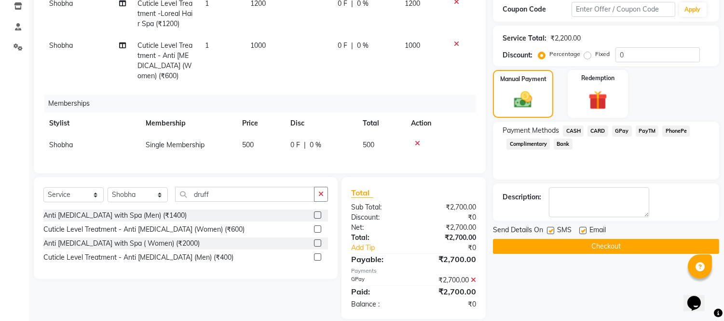
click at [609, 247] on button "Checkout" at bounding box center [606, 246] width 226 height 15
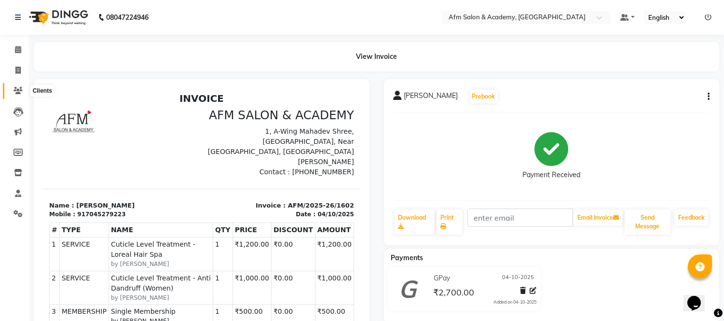
click at [21, 94] on icon at bounding box center [18, 90] width 9 height 7
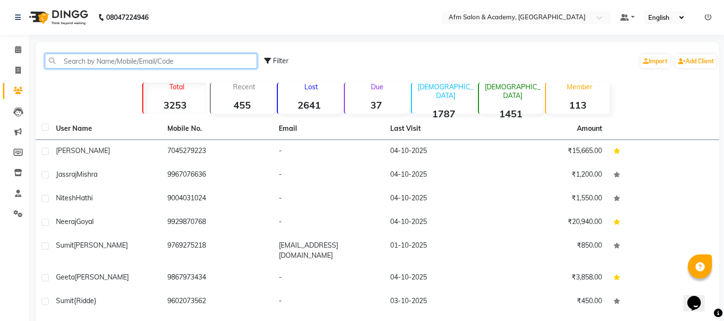
click at [118, 62] on input "text" at bounding box center [151, 61] width 212 height 15
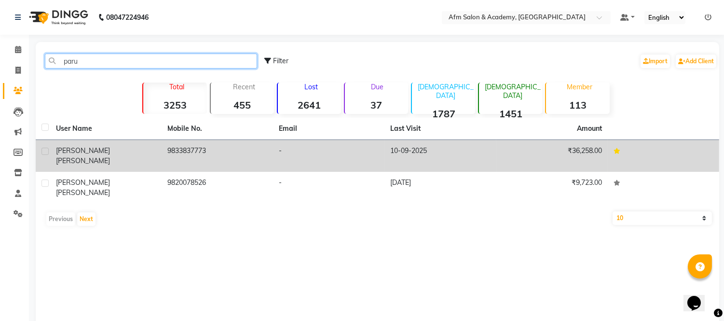
type input "paru"
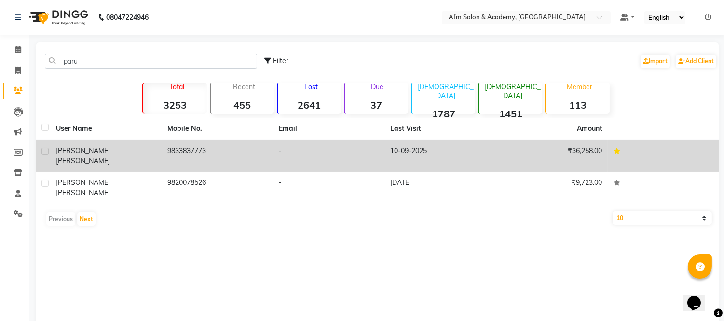
click at [112, 156] on td "Parul SHARMA" at bounding box center [105, 156] width 111 height 32
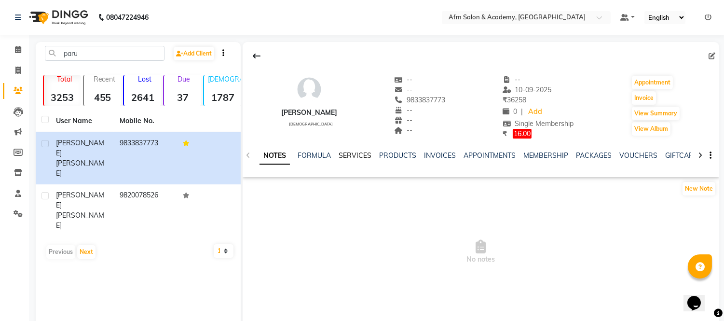
click at [354, 153] on link "SERVICES" at bounding box center [355, 155] width 33 height 9
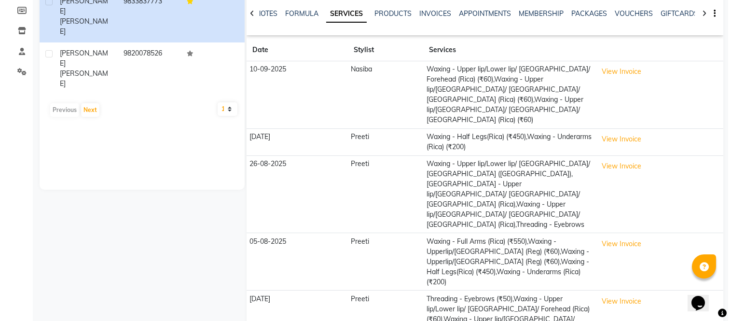
scroll to position [150, 0]
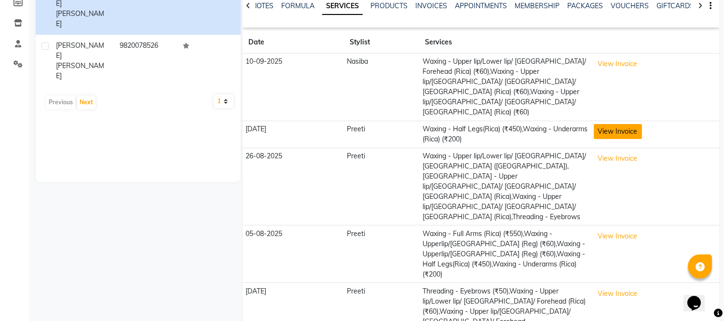
click at [623, 124] on button "View Invoice" at bounding box center [618, 131] width 48 height 15
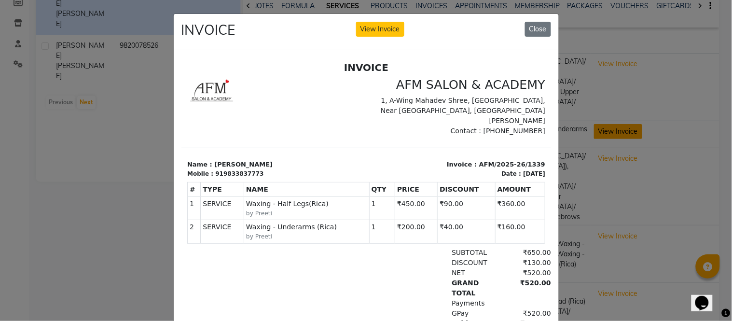
scroll to position [0, 0]
click at [536, 27] on button "Close" at bounding box center [538, 29] width 26 height 15
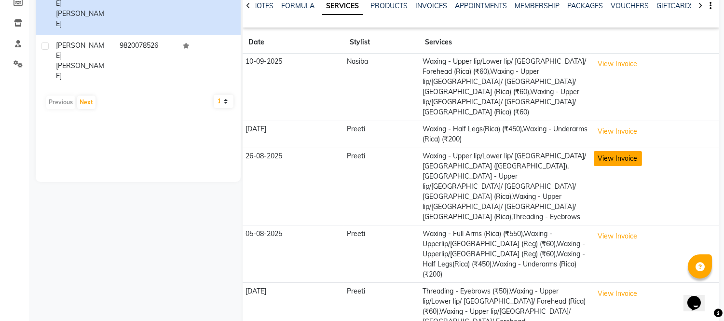
click at [629, 151] on button "View Invoice" at bounding box center [618, 158] width 48 height 15
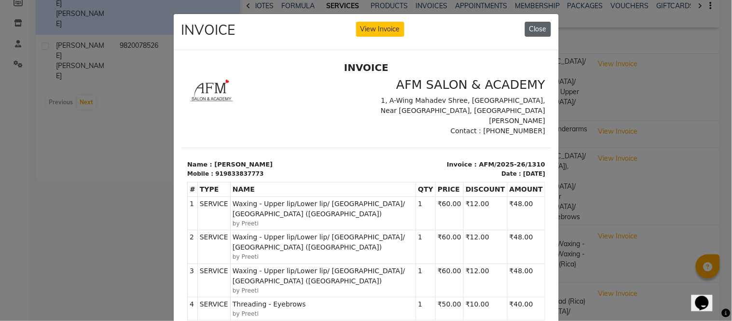
click at [533, 27] on button "Close" at bounding box center [538, 29] width 26 height 15
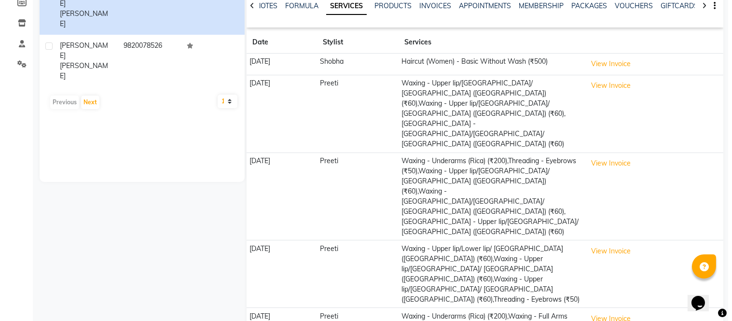
scroll to position [113, 0]
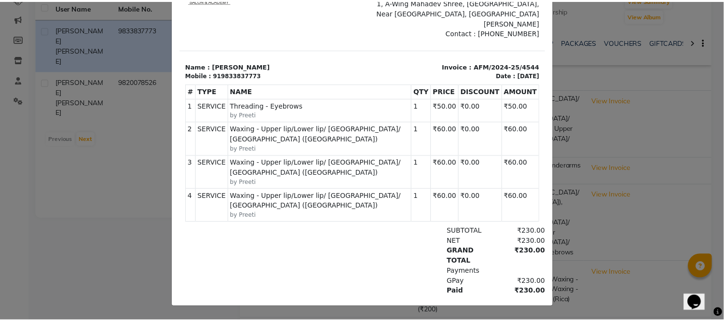
scroll to position [0, 0]
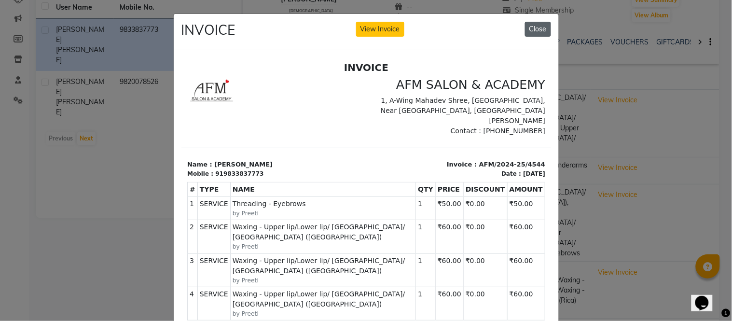
click at [539, 31] on button "Close" at bounding box center [538, 29] width 26 height 15
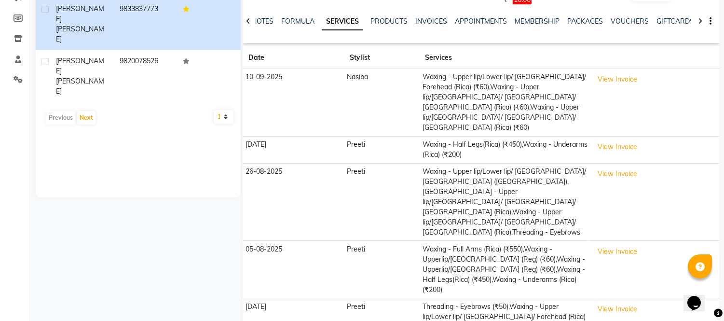
scroll to position [150, 0]
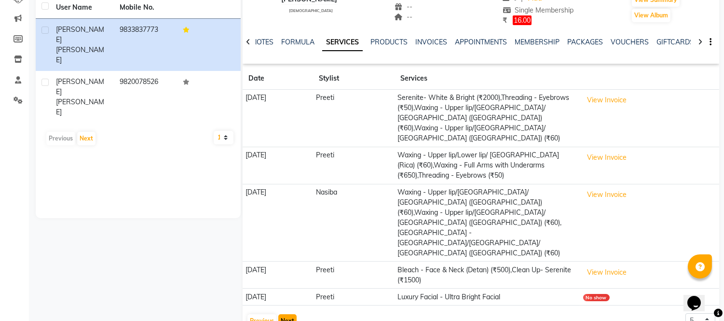
scroll to position [88, 0]
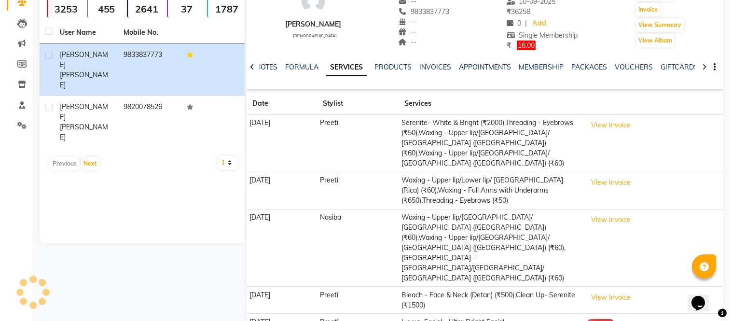
scroll to position [104, 0]
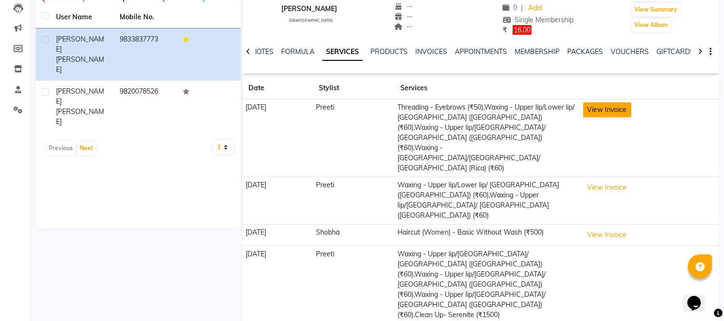
click at [627, 104] on button "View Invoice" at bounding box center [607, 109] width 48 height 15
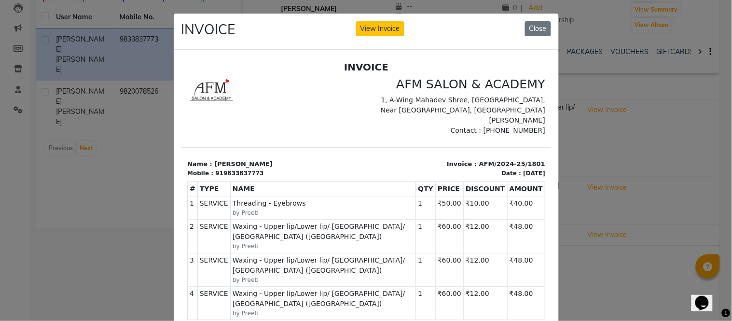
scroll to position [0, 0]
click at [538, 30] on button "Close" at bounding box center [538, 29] width 26 height 15
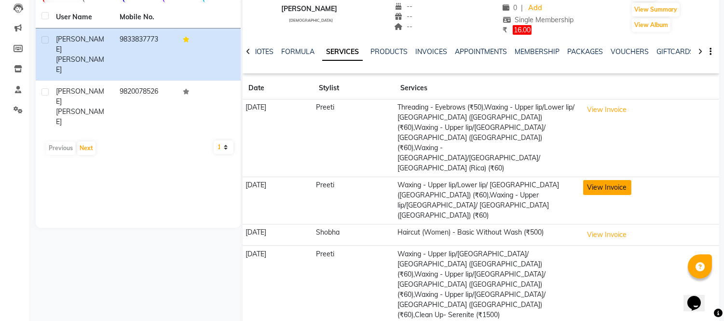
click at [615, 180] on button "View Invoice" at bounding box center [607, 187] width 48 height 15
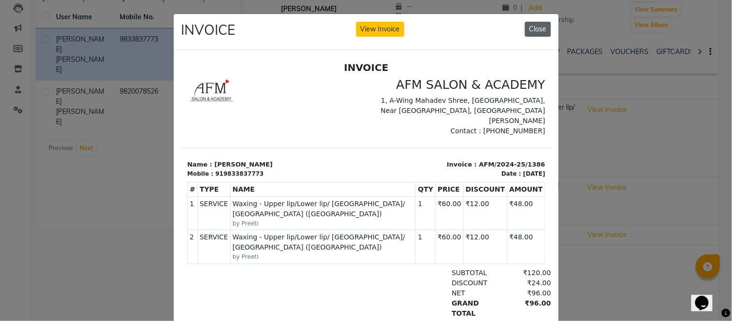
click at [534, 22] on button "Close" at bounding box center [538, 29] width 26 height 15
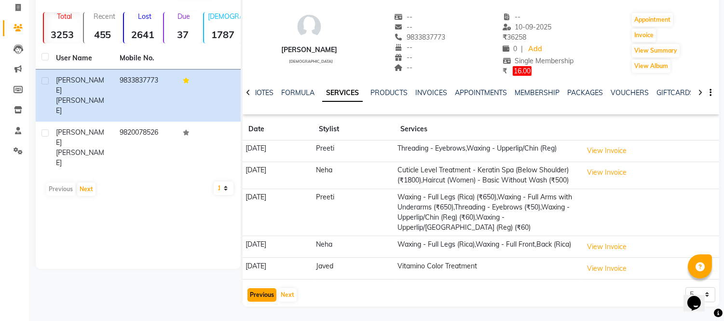
click at [267, 295] on button "Previous" at bounding box center [261, 295] width 29 height 14
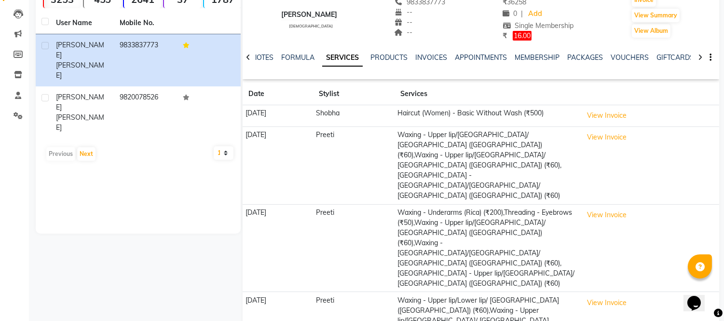
scroll to position [113, 0]
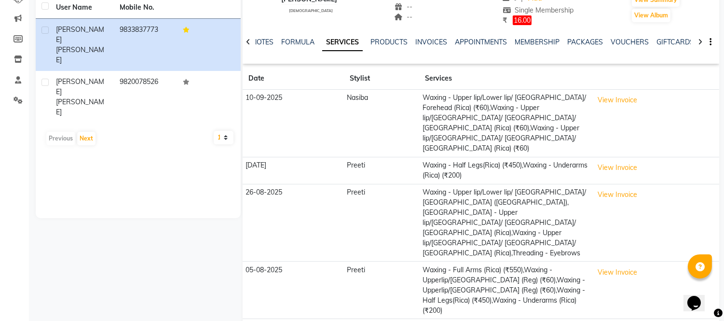
scroll to position [150, 0]
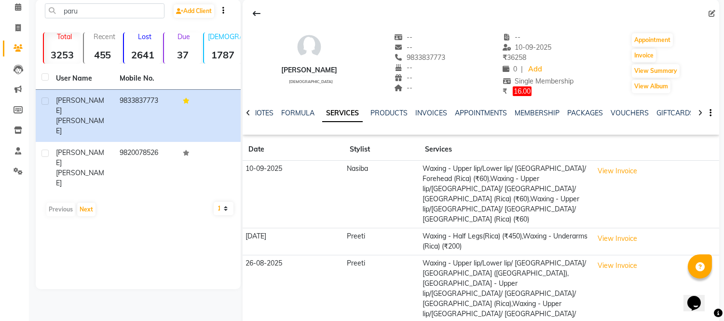
scroll to position [42, 0]
click at [439, 114] on link "INVOICES" at bounding box center [431, 113] width 32 height 9
